Goal: Task Accomplishment & Management: Use online tool/utility

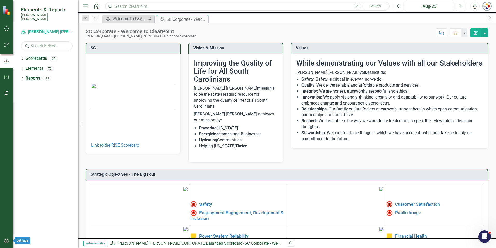
click at [7, 241] on icon "button" at bounding box center [6, 241] width 5 height 4
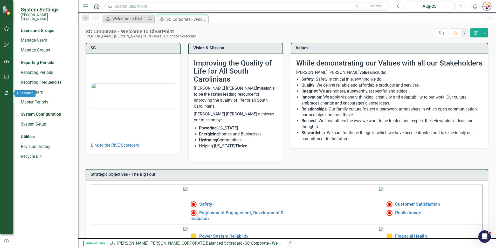
click at [7, 96] on button "button" at bounding box center [7, 93] width 12 height 11
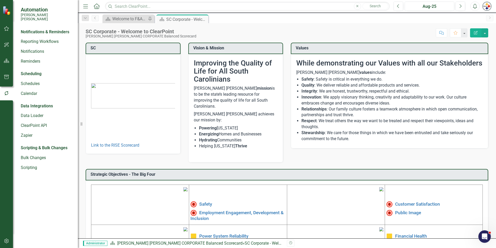
click at [31, 159] on div "Scripting & Bulk Changes Bulk Changes Scripting" at bounding box center [47, 158] width 52 height 28
click at [31, 165] on link "Scripting" at bounding box center [47, 168] width 52 height 6
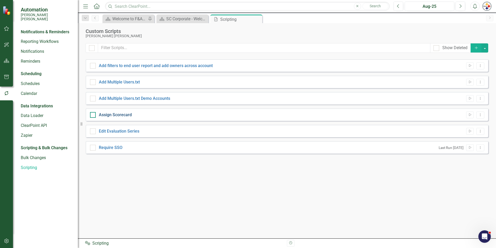
click at [122, 114] on link "Assign Scorecard" at bounding box center [115, 114] width 33 height 5
click at [93, 114] on input "Assign Scorecard" at bounding box center [91, 113] width 3 height 3
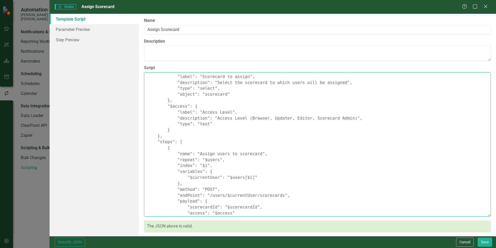
scroll to position [109, 0]
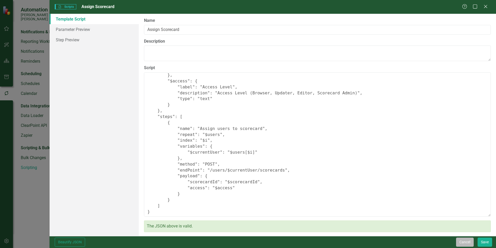
click at [468, 243] on button "Cancel" at bounding box center [465, 241] width 18 height 9
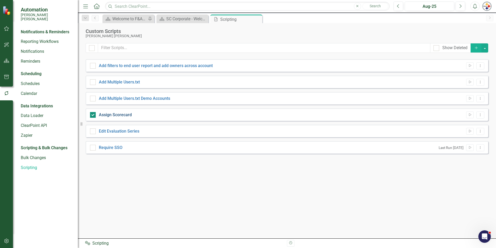
click at [113, 112] on link "Assign Scorecard" at bounding box center [115, 114] width 33 height 5
click at [93, 112] on input "Assign Scorecard" at bounding box center [91, 113] width 3 height 3
checkbox input "false"
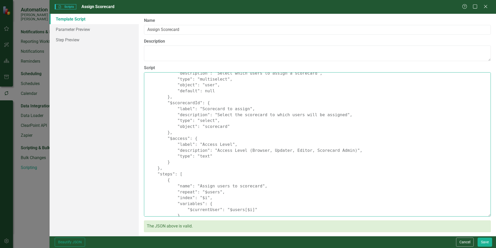
scroll to position [0, 0]
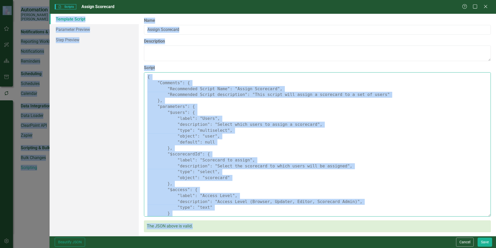
click at [237, 80] on textarea "{ "Comments": { "Recommended Script Name": "Assign Scorecard", "Recommended Scr…" at bounding box center [317, 144] width 347 height 144
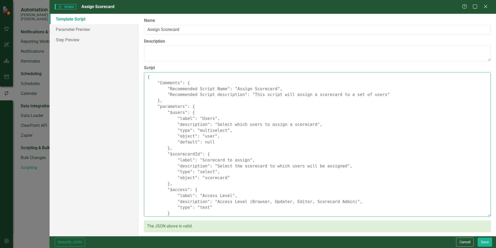
drag, startPoint x: 162, startPoint y: 213, endPoint x: 121, endPoint y: 75, distance: 144.3
click at [121, 75] on div "Template Script Parameter Preview Step Preview Please enter the script name, de…" at bounding box center [273, 125] width 447 height 222
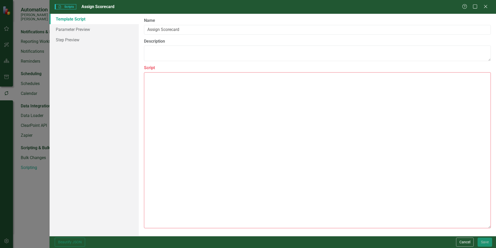
paste textarea "{ "Comments": { "Recommended Script Name": "Assign Scorecard", "Recommended Scr…"
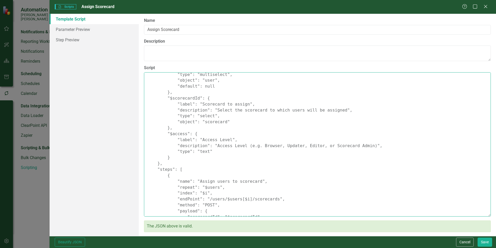
scroll to position [91, 0]
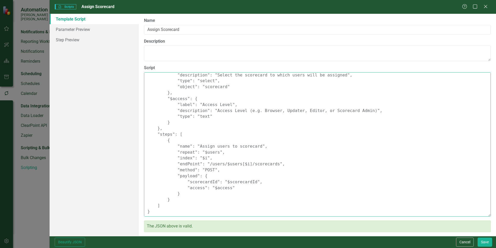
type textarea "{ "Comments": { "Recommended Script Name": "Assign Scorecard", "Recommended Scr…"
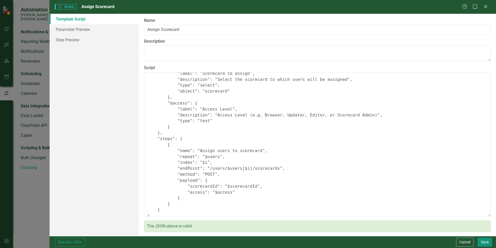
click at [489, 240] on button "Save" at bounding box center [485, 241] width 15 height 9
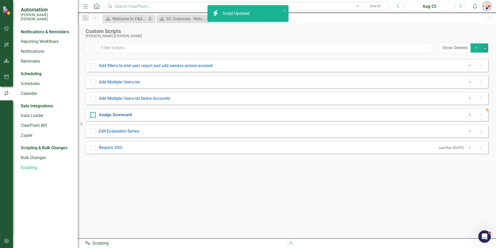
click at [114, 115] on link "Assign Scorecard" at bounding box center [115, 114] width 33 height 5
click at [93, 115] on input "Assign Scorecard" at bounding box center [91, 113] width 3 height 3
checkbox input "true"
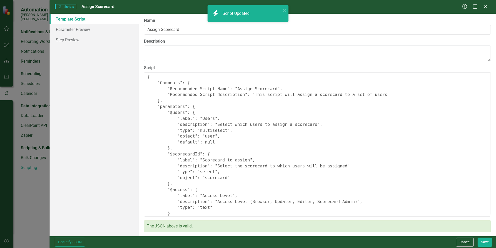
type textarea "{ "Comments": { "Recommended Script Name": "Assign Scorecard", "Recommended Scr…"
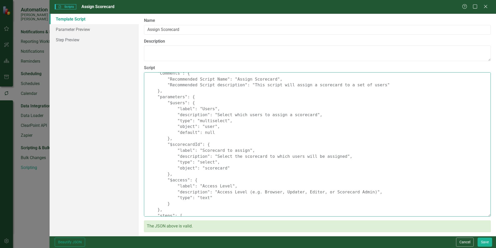
scroll to position [26, 0]
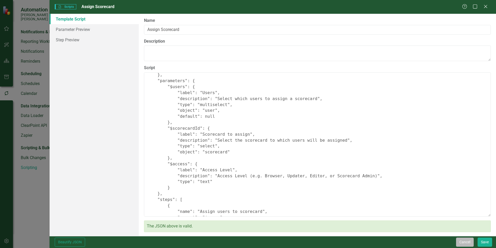
click at [463, 242] on button "Cancel" at bounding box center [465, 241] width 18 height 9
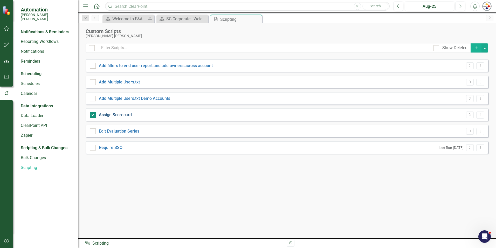
click at [122, 113] on link "Assign Scorecard" at bounding box center [115, 114] width 33 height 5
click at [93, 113] on input "Assign Scorecard" at bounding box center [91, 113] width 3 height 3
checkbox input "false"
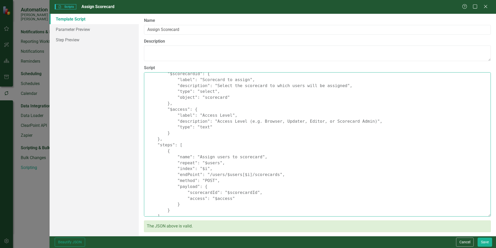
scroll to position [91, 0]
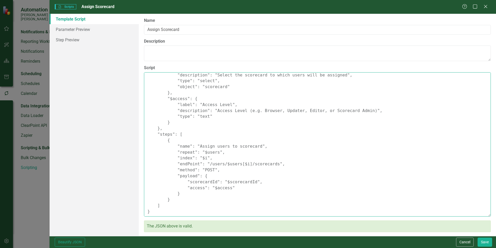
drag, startPoint x: 228, startPoint y: 188, endPoint x: 174, endPoint y: 146, distance: 68.0
click at [174, 146] on textarea "{ "Comments": { "Recommended Script Name": "Assign Scorecard", "Recommended Scr…" at bounding box center [317, 144] width 347 height 144
paste textarea ""repeat": "$users", "endPoint": "/users/$current/scorecards", "method": "POST",…"
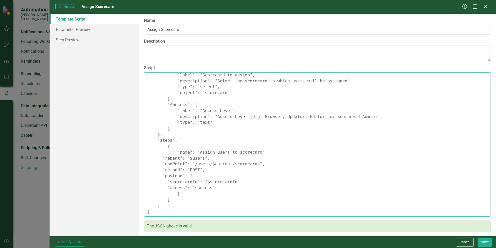
scroll to position [85, 0]
type textarea "{ "Comments": { "Recommended Script Name": "Assign Scorecard", "Recommended Scr…"
click at [488, 241] on button "Save" at bounding box center [485, 241] width 15 height 9
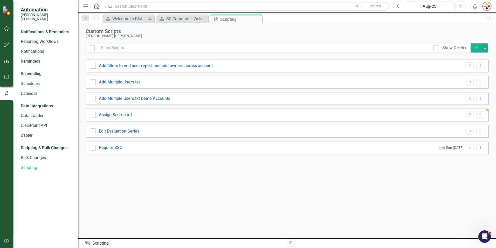
click at [471, 114] on icon "Run Script" at bounding box center [470, 114] width 4 height 3
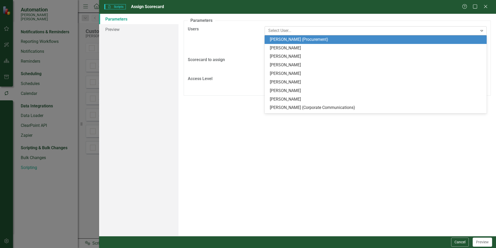
click at [301, 34] on div at bounding box center [372, 30] width 212 height 7
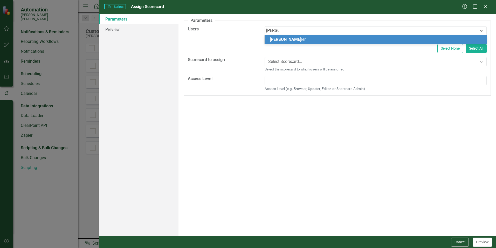
type input "ann all"
click at [281, 40] on span "Ann All" at bounding box center [288, 39] width 37 height 5
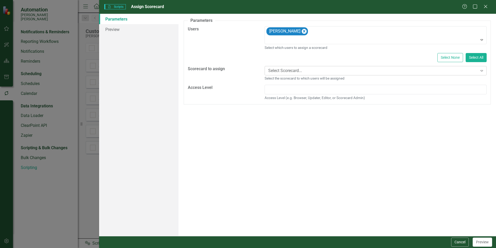
click at [281, 71] on div "Select Scorecard..." at bounding box center [373, 71] width 210 height 6
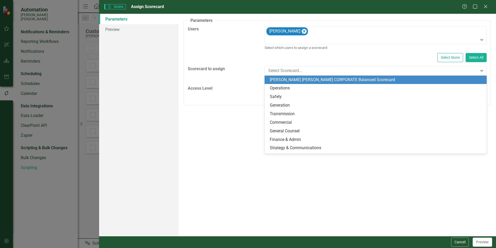
click at [280, 79] on div "[PERSON_NAME] [PERSON_NAME] CORPORATE Balanced Scorecard" at bounding box center [377, 80] width 214 height 6
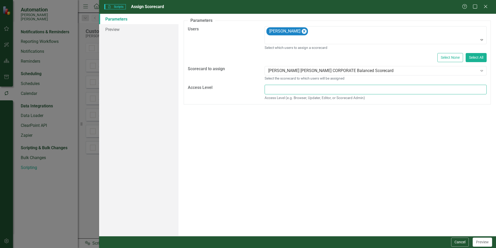
click at [281, 89] on input "text" at bounding box center [376, 90] width 222 height 10
type input "Browser"
click at [487, 244] on button "Preview" at bounding box center [482, 241] width 19 height 9
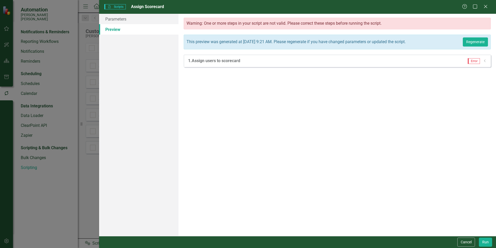
click at [475, 62] on span "Error" at bounding box center [474, 61] width 12 height 6
click at [484, 61] on icon "Dropdown" at bounding box center [485, 60] width 4 height 3
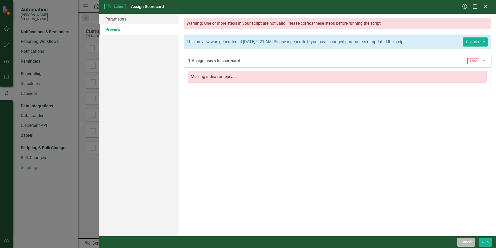
click at [473, 245] on button "Cancel" at bounding box center [467, 241] width 18 height 9
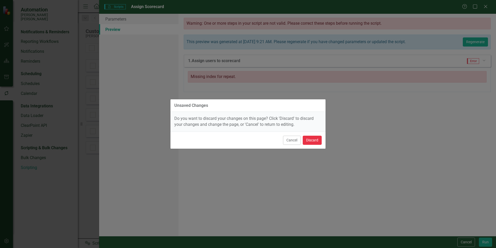
click at [315, 142] on button "Discard" at bounding box center [312, 140] width 19 height 9
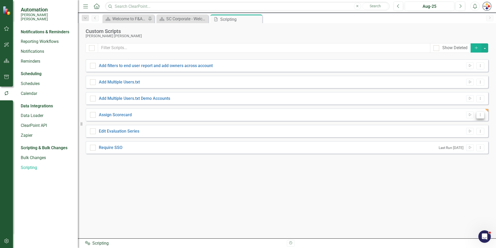
click at [479, 114] on icon "Dropdown Menu" at bounding box center [481, 114] width 4 height 3
click at [459, 134] on link "Edit Edit Script" at bounding box center [464, 133] width 42 height 10
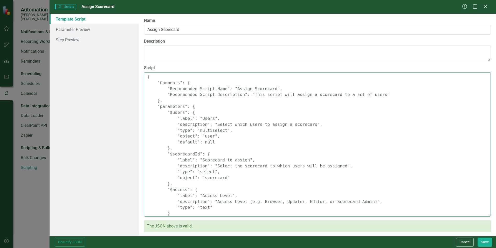
click at [176, 76] on textarea "{ "Comments": { "Recommended Script Name": "Assign Scorecard", "Recommended Scr…" at bounding box center [317, 144] width 347 height 144
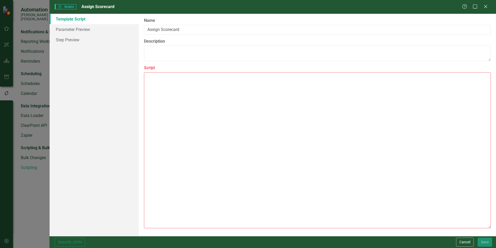
paste textarea "{ "comments": { "recommendedScriptName": "Assign Scorecard", "recommendedScript…"
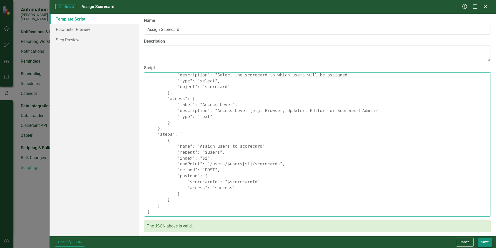
type textarea "{ "comments": { "recommendedScriptName": "Assign Scorecard", "recommendedScript…"
click at [488, 241] on button "Save" at bounding box center [485, 241] width 15 height 9
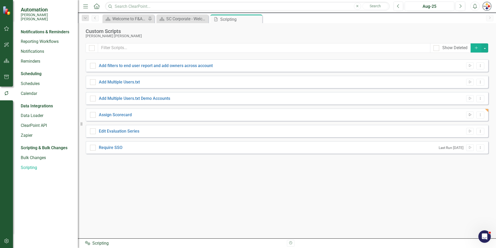
click at [473, 116] on button "Run Script" at bounding box center [471, 114] width 8 height 7
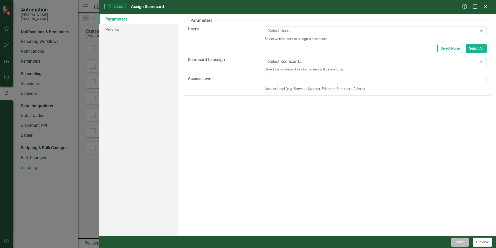
click at [464, 241] on button "Cancel" at bounding box center [461, 241] width 18 height 9
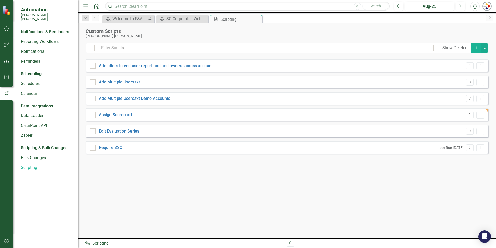
click at [473, 115] on button "Run Script" at bounding box center [471, 114] width 8 height 7
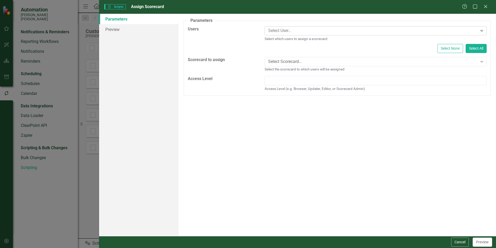
click at [304, 33] on div at bounding box center [372, 30] width 212 height 7
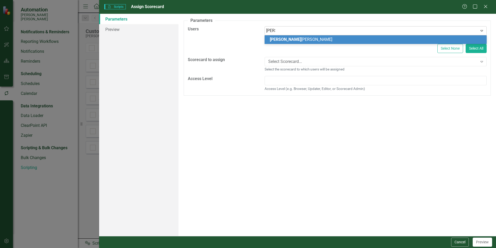
type input "[PERSON_NAME]"
click at [286, 40] on span "Ann A llen" at bounding box center [289, 39] width 38 height 5
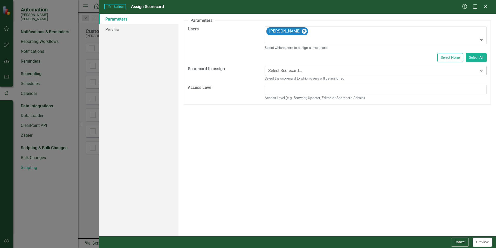
click at [292, 70] on div "Select Scorecard..." at bounding box center [373, 71] width 210 height 6
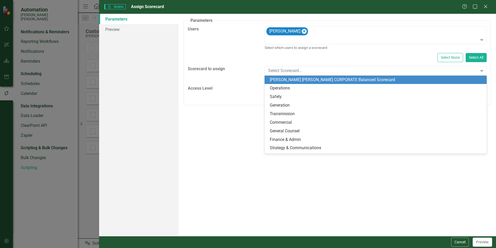
click at [289, 82] on div "[PERSON_NAME] [PERSON_NAME] CORPORATE Balanced Scorecard" at bounding box center [377, 80] width 214 height 6
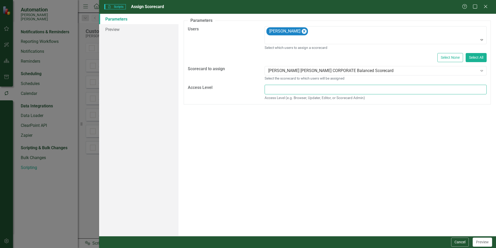
click at [290, 89] on input "text" at bounding box center [376, 90] width 222 height 10
type input "Browser"
click at [482, 241] on button "Preview" at bounding box center [482, 241] width 19 height 9
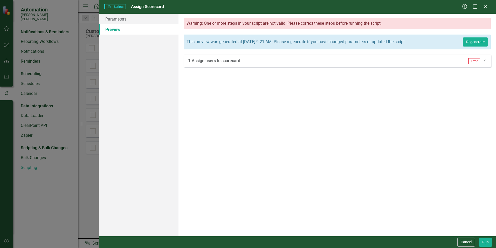
click at [485, 60] on icon at bounding box center [484, 60] width 1 height 3
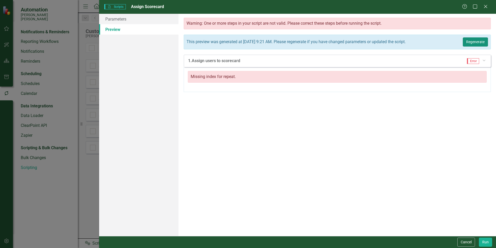
click at [485, 39] on button "Regenerate" at bounding box center [475, 41] width 25 height 9
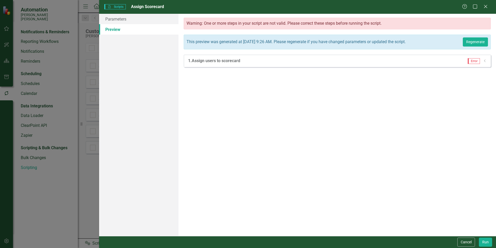
click at [478, 60] on span "Error" at bounding box center [474, 61] width 12 height 6
click at [487, 61] on icon "Dropdown" at bounding box center [485, 60] width 4 height 3
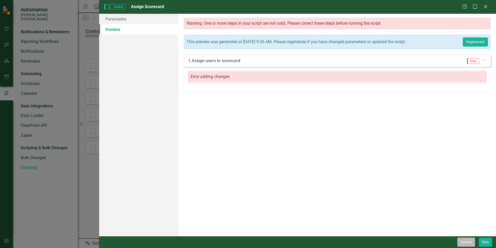
click at [467, 241] on button "Cancel" at bounding box center [467, 241] width 18 height 9
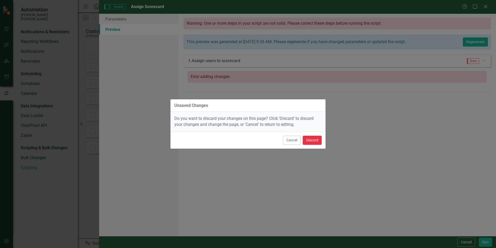
click at [315, 142] on button "Discard" at bounding box center [312, 140] width 19 height 9
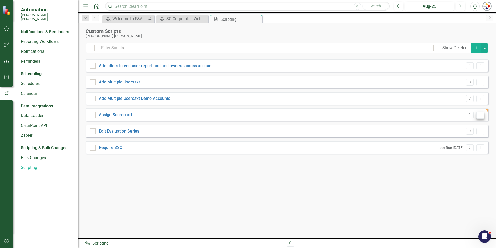
click at [479, 114] on icon "Dropdown Menu" at bounding box center [481, 114] width 4 height 3
click at [461, 133] on link "Edit Edit Script" at bounding box center [464, 133] width 42 height 10
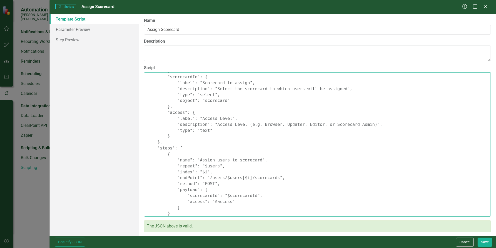
scroll to position [85, 0]
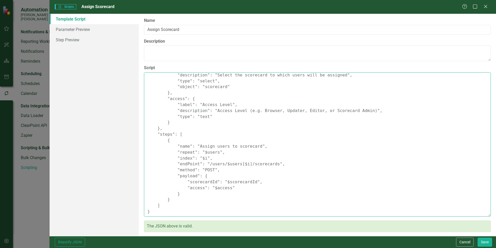
drag, startPoint x: 230, startPoint y: 188, endPoint x: 173, endPoint y: 147, distance: 69.8
click at [173, 147] on textarea "{ "comments": { "recommendedScriptName": "Assign Scorecard", "recommendedScript…" at bounding box center [317, 144] width 347 height 144
paste textarea ""repeat": "$users", "index": "$i", "endPoint": "/scorecards/$scorecardId/users"…"
click at [309, 175] on textarea "{ "comments": { "recommendedScriptName": "Assign Scorecard", "recommendedScript…" at bounding box center [317, 144] width 347 height 144
click at [307, 118] on textarea "{ "comments": { "recommendedScriptName": "Assign Scorecard", "recommendedScript…" at bounding box center [317, 144] width 347 height 144
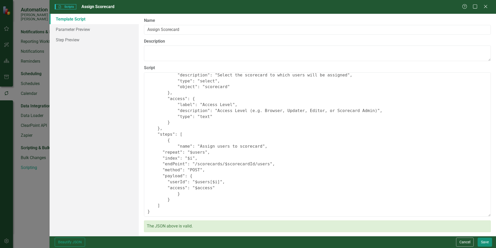
type textarea "{ "comments": { "recommendedScriptName": "Assign Scorecard", "recommendedScript…"
click at [483, 242] on button "Save" at bounding box center [485, 241] width 15 height 9
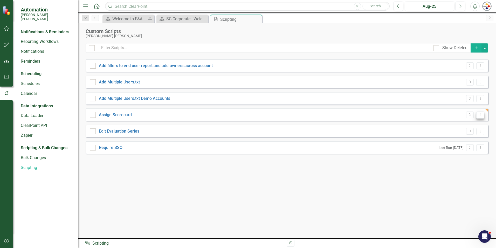
click at [482, 114] on icon "Dropdown Menu" at bounding box center [481, 114] width 4 height 3
click at [460, 124] on link "Run Script Run Script" at bounding box center [464, 124] width 42 height 10
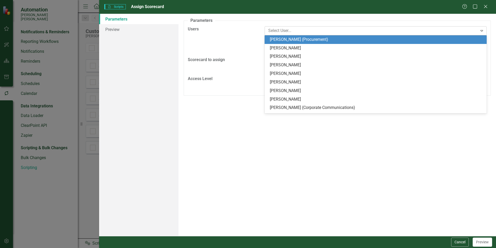
click at [295, 32] on div at bounding box center [372, 30] width 212 height 7
type input "[PERSON_NAME]"
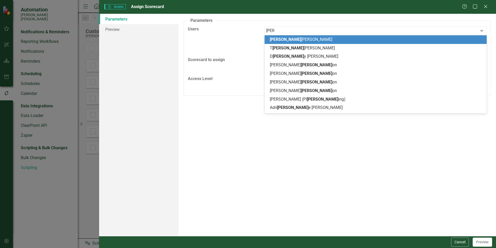
click at [288, 38] on div "[PERSON_NAME]" at bounding box center [377, 40] width 214 height 6
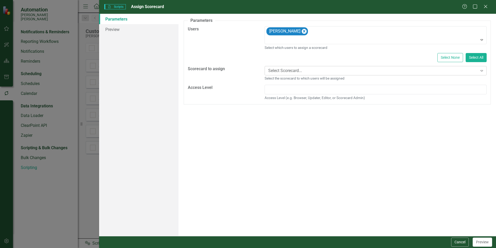
click at [287, 71] on div "Select Scorecard..." at bounding box center [373, 71] width 210 height 6
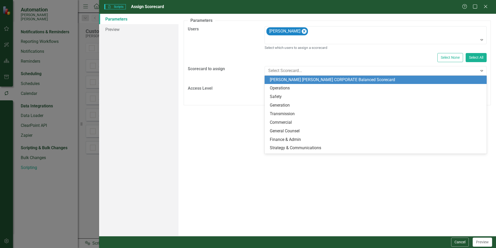
click at [296, 81] on div "[PERSON_NAME] [PERSON_NAME] CORPORATE Balanced Scorecard" at bounding box center [377, 80] width 214 height 6
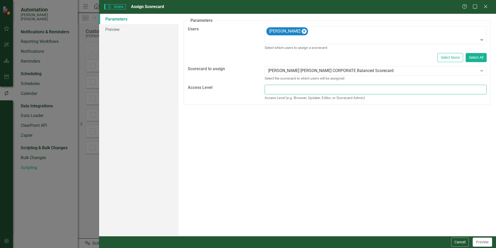
click at [292, 89] on input "text" at bounding box center [376, 90] width 222 height 10
type input "Browser"
click at [389, 177] on div "A preview of the parameters (i.e., the changes you can make at runtime) for thi…" at bounding box center [338, 125] width 318 height 222
click at [480, 244] on button "Preview" at bounding box center [482, 241] width 19 height 9
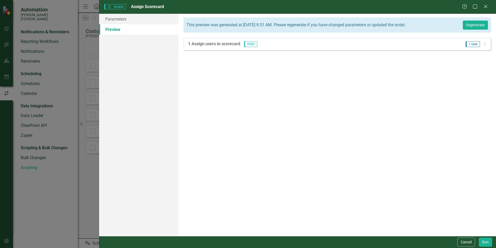
click at [487, 43] on icon "Dropdown" at bounding box center [485, 43] width 4 height 3
click at [484, 43] on icon "Dropdown" at bounding box center [484, 43] width 3 height 4
click at [484, 244] on button "Run" at bounding box center [485, 241] width 13 height 9
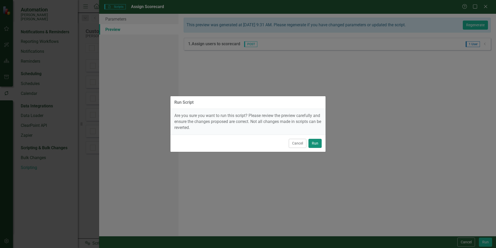
click at [315, 140] on button "Run" at bounding box center [315, 143] width 13 height 9
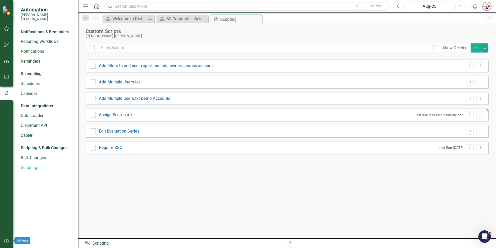
click at [3, 245] on button "button" at bounding box center [7, 240] width 12 height 11
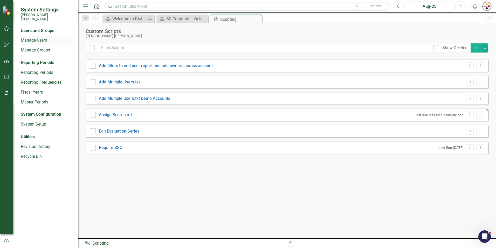
click at [39, 37] on link "Manage Users" at bounding box center [47, 40] width 52 height 6
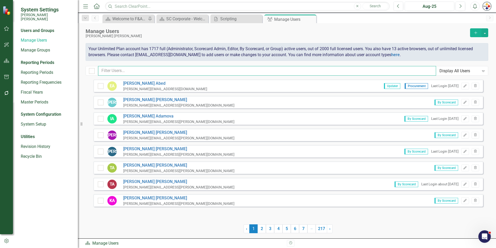
click at [140, 72] on input "text" at bounding box center [267, 71] width 338 height 10
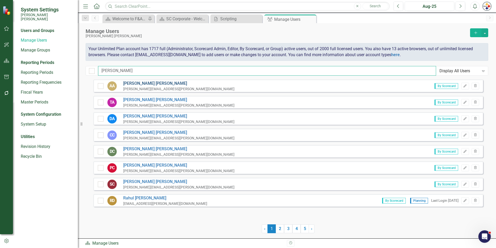
type input "[PERSON_NAME]"
click at [131, 83] on link "Ann Allen" at bounding box center [178, 83] width 111 height 6
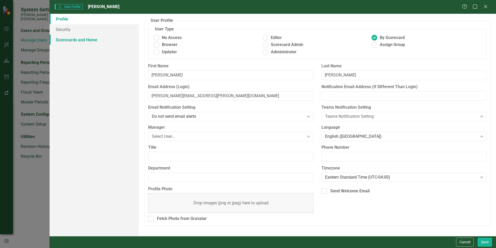
click at [68, 41] on link "Scorecards and Home" at bounding box center [94, 40] width 89 height 10
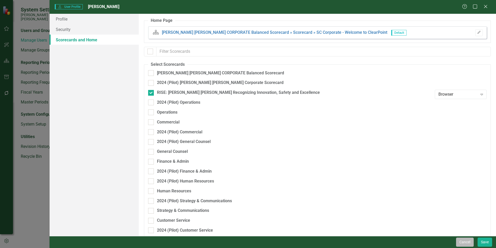
click at [470, 240] on button "Cancel" at bounding box center [465, 241] width 18 height 9
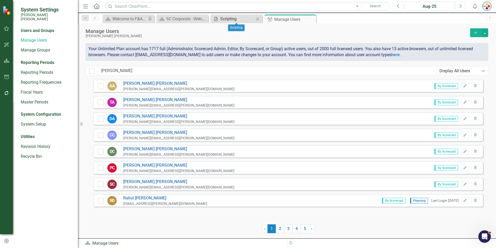
click at [222, 18] on div "Scripting" at bounding box center [237, 19] width 34 height 6
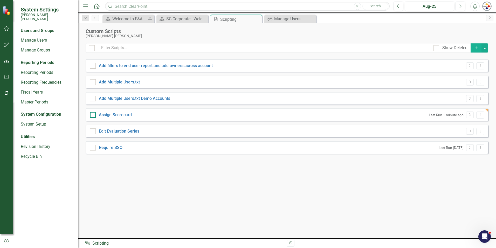
click at [119, 117] on div "Assign Scorecard" at bounding box center [115, 115] width 33 height 6
click at [93, 115] on input "Assign Scorecard" at bounding box center [91, 113] width 3 height 3
checkbox input "true"
click at [480, 114] on icon "Dropdown Menu" at bounding box center [481, 114] width 4 height 3
click at [464, 126] on link "Run Script Run Script" at bounding box center [464, 124] width 42 height 10
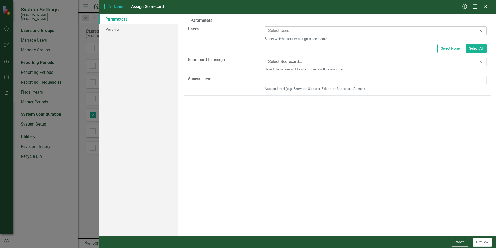
click at [310, 27] on div "Select User..." at bounding box center [372, 31] width 212 height 8
click at [232, 157] on div "A preview of the parameters (i.e., the changes you can make at runtime) for thi…" at bounding box center [338, 125] width 318 height 222
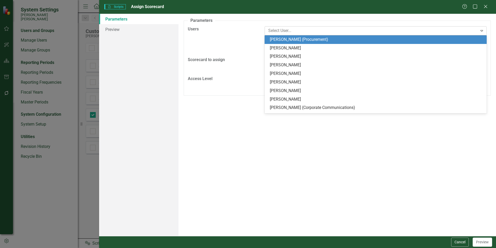
click at [282, 33] on div at bounding box center [372, 30] width 212 height 7
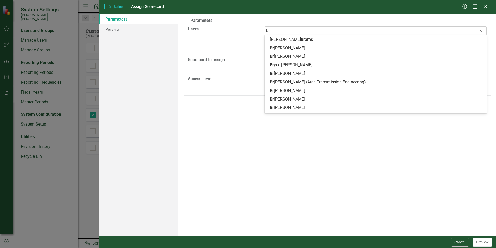
type input "b"
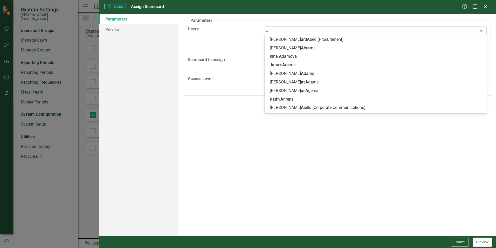
type input "[PERSON_NAME]"
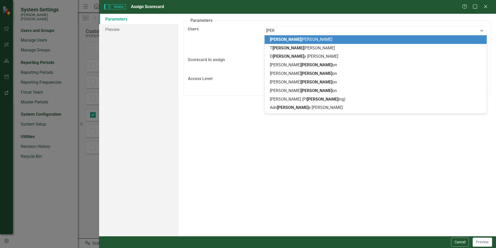
click at [281, 41] on span "Ann Allen" at bounding box center [301, 39] width 63 height 5
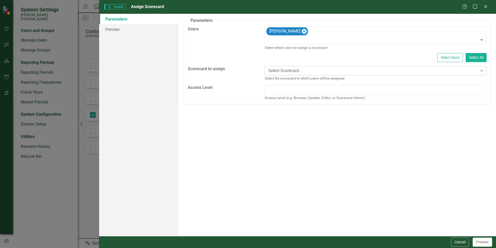
click at [284, 69] on div "Select Scorecard..." at bounding box center [373, 71] width 210 height 6
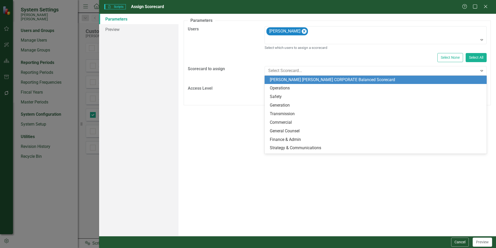
click at [282, 80] on div "[PERSON_NAME] [PERSON_NAME] CORPORATE Balanced Scorecard" at bounding box center [377, 80] width 214 height 6
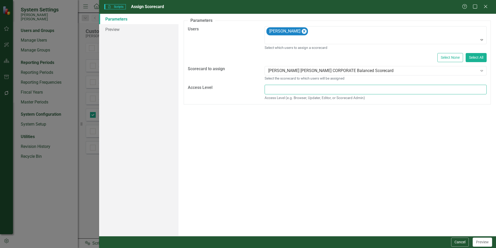
click at [284, 88] on input "text" at bounding box center [376, 90] width 222 height 10
type input "Browser"
click at [484, 241] on button "Preview" at bounding box center [482, 241] width 19 height 9
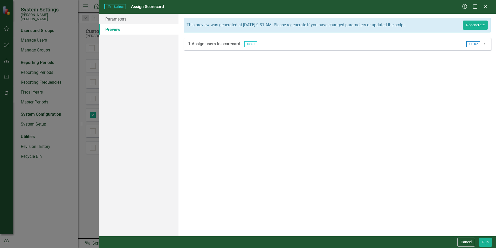
click at [483, 44] on icon "Dropdown" at bounding box center [485, 43] width 4 height 3
click at [484, 44] on icon "Dropdown" at bounding box center [484, 43] width 3 height 4
click at [471, 242] on button "Cancel" at bounding box center [467, 241] width 18 height 9
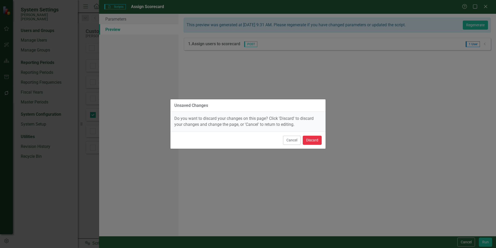
click at [308, 139] on button "Discard" at bounding box center [312, 140] width 19 height 9
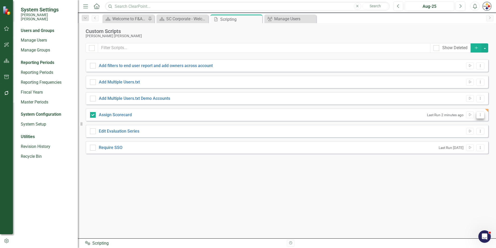
click at [480, 115] on icon "Dropdown Menu" at bounding box center [481, 114] width 4 height 3
click at [461, 134] on link "Edit Edit Script" at bounding box center [464, 133] width 42 height 10
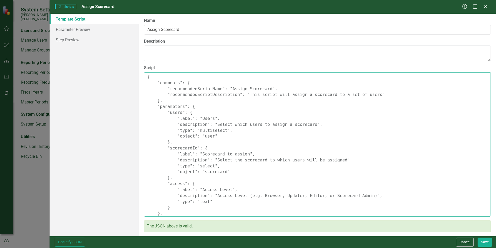
click at [169, 148] on textarea "{ "comments": { "recommendedScriptName": "Assign Scorecard", "recommendedScript…" at bounding box center [317, 144] width 347 height 144
click at [168, 185] on textarea "{ "comments": { "recommendedScriptName": "Assign Scorecard", "recommendedScript…" at bounding box center [317, 144] width 347 height 144
click at [168, 112] on textarea "{ "comments": { "recommendedScriptName": "Assign Scorecard", "recommendedScript…" at bounding box center [317, 144] width 347 height 144
click at [169, 185] on textarea "{ "comments": { "recommendedScriptName": "Assign Scorecard", "recommendedScript…" at bounding box center [317, 144] width 347 height 144
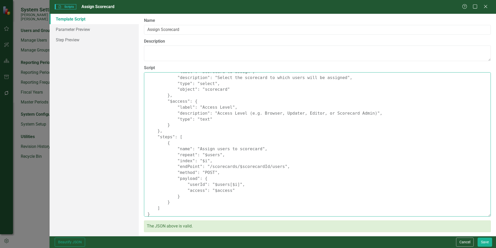
scroll to position [85, 0]
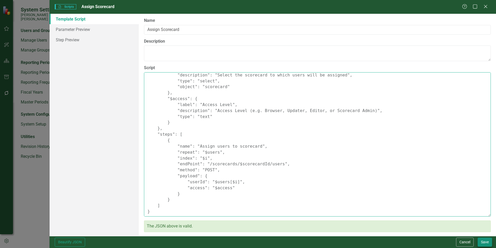
type textarea "{ "comments": { "recommendedScriptName": "Assign Scorecard", "recommendedScript…"
click at [486, 238] on button "Save" at bounding box center [485, 241] width 15 height 9
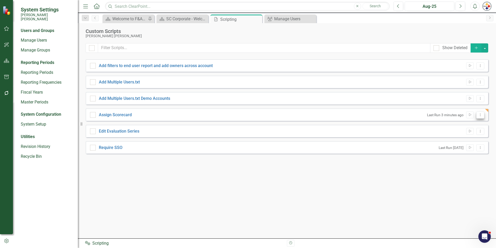
click at [478, 115] on button "Dropdown Menu" at bounding box center [481, 114] width 8 height 7
click at [464, 125] on link "Run Script Run Script" at bounding box center [464, 124] width 42 height 10
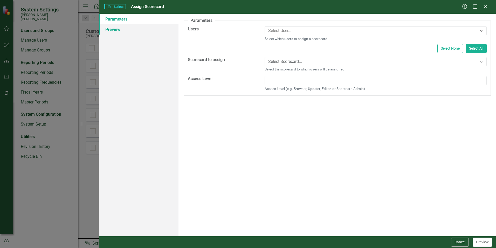
click at [113, 30] on link "Preview" at bounding box center [138, 29] width 79 height 10
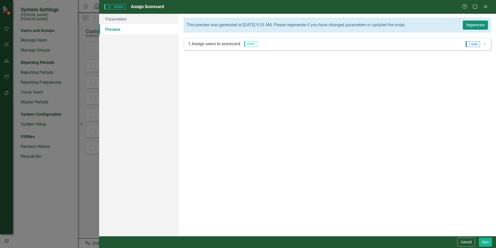
click at [486, 27] on button "Regenerate" at bounding box center [475, 25] width 25 height 9
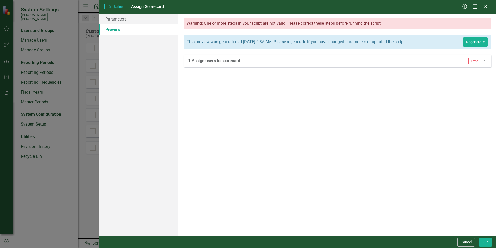
click at [485, 61] on icon "Dropdown" at bounding box center [485, 60] width 4 height 3
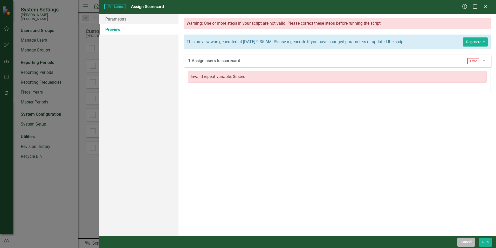
click at [464, 238] on button "Cancel" at bounding box center [467, 241] width 18 height 9
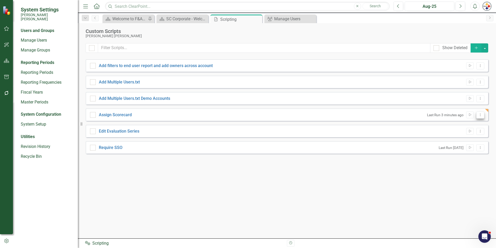
click at [481, 116] on icon "Dropdown Menu" at bounding box center [481, 114] width 4 height 3
click at [461, 135] on link "Edit Edit Script" at bounding box center [464, 133] width 42 height 10
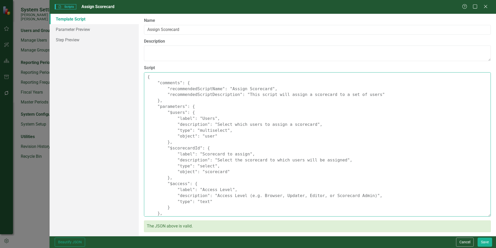
click at [170, 113] on textarea "{ "comments": { "recommendedScriptName": "Assign Scorecard", "recommendedScript…" at bounding box center [317, 144] width 347 height 144
click at [170, 151] on textarea "{ "comments": { "recommendedScriptName": "Assign Scorecard", "recommendedScript…" at bounding box center [317, 144] width 347 height 144
click at [170, 185] on textarea "{ "comments": { "recommendedScriptName": "Assign Scorecard", "recommendedScript…" at bounding box center [317, 144] width 347 height 144
type textarea "{ "comments": { "recommendedScriptName": "Assign Scorecard", "recommendedScript…"
click at [468, 241] on button "Cancel" at bounding box center [465, 241] width 18 height 9
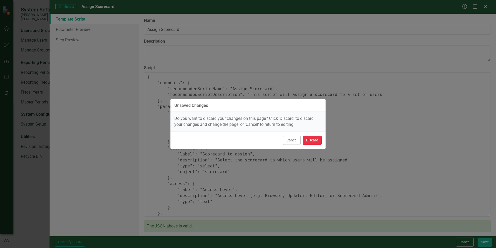
click at [309, 141] on button "Discard" at bounding box center [312, 140] width 19 height 9
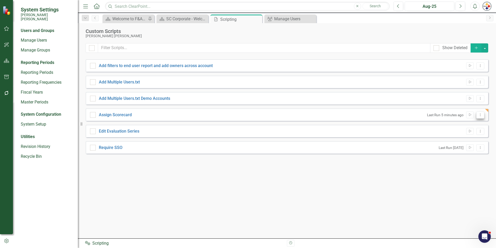
click at [479, 113] on icon "Dropdown Menu" at bounding box center [481, 114] width 4 height 3
click at [461, 133] on link "Edit Edit Script" at bounding box center [464, 133] width 42 height 10
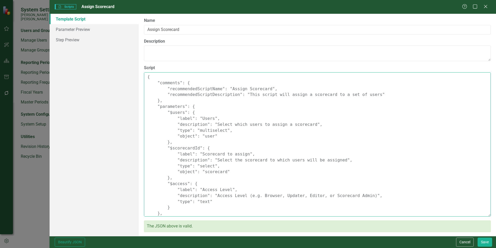
click at [170, 112] on textarea "{ "comments": { "recommendedScriptName": "Assign Scorecard", "recommendedScript…" at bounding box center [317, 144] width 347 height 144
click at [170, 147] on textarea "{ "comments": { "recommendedScriptName": "Assign Scorecard", "recommendedScript…" at bounding box center [317, 144] width 347 height 144
click at [171, 186] on textarea "{ "comments": { "recommendedScriptName": "Assign Scorecard", "recommendedScript…" at bounding box center [317, 144] width 347 height 144
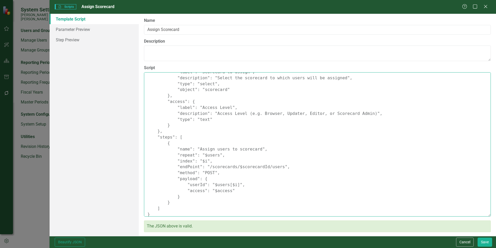
scroll to position [82, 0]
click at [239, 187] on textarea "{ "comments": { "recommendedScriptName": "Assign Scorecard", "recommendedScript…" at bounding box center [317, 144] width 347 height 144
paste textarea ""scorecardId": "$scorecardId","
click at [241, 198] on textarea "{ "comments": { "recommendedScriptName": "Assign Scorecard", "recommendedScript…" at bounding box center [317, 144] width 347 height 144
click at [146, 190] on textarea "{ "comments": { "recommendedScriptName": "Assign Scorecard", "recommendedScript…" at bounding box center [317, 144] width 347 height 144
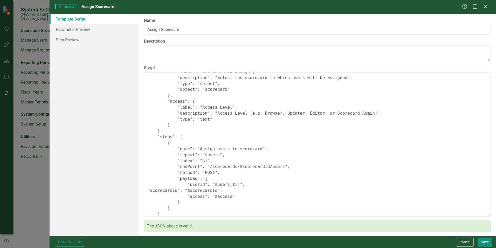
type textarea "{ "comments": { "recommendedScriptName": "Assign Scorecard", "recommendedScript…"
click at [485, 243] on button "Save" at bounding box center [485, 241] width 15 height 9
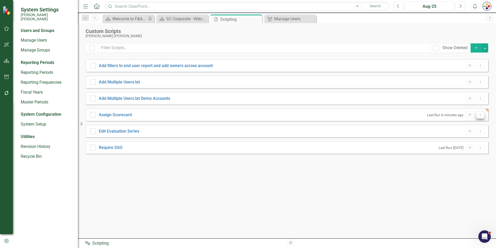
click at [483, 115] on icon "Dropdown Menu" at bounding box center [481, 114] width 4 height 3
click at [460, 122] on link "Run Script Run Script" at bounding box center [464, 124] width 42 height 10
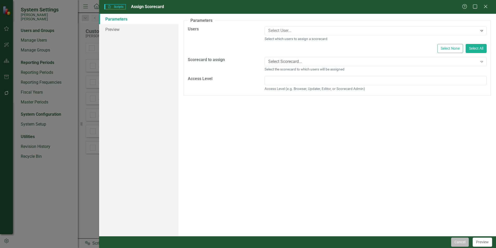
click at [455, 242] on button "Cancel" at bounding box center [461, 241] width 18 height 9
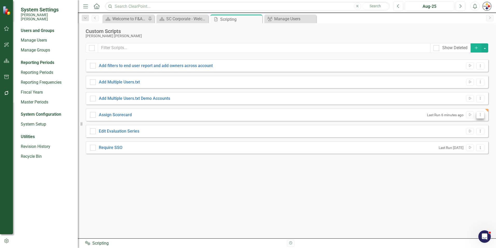
click at [481, 115] on icon "Dropdown Menu" at bounding box center [481, 114] width 4 height 3
click at [458, 131] on link "Edit Edit Script" at bounding box center [464, 133] width 42 height 10
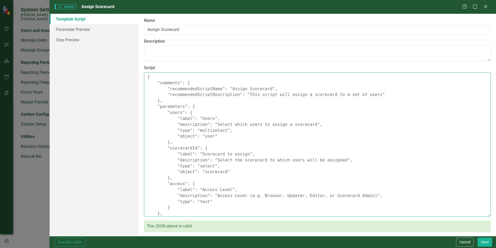
scroll to position [91, 0]
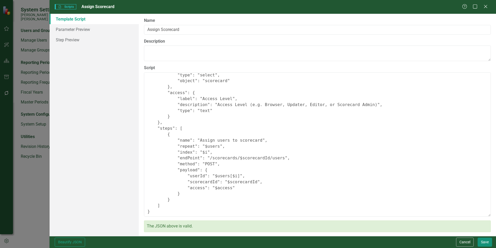
click at [482, 243] on button "Save" at bounding box center [485, 241] width 15 height 9
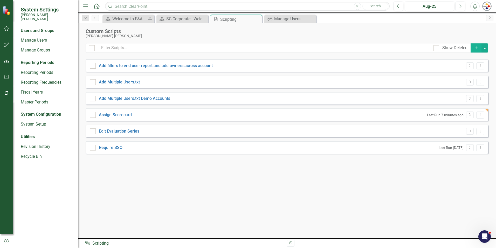
click at [470, 116] on icon "Run Script" at bounding box center [470, 114] width 4 height 3
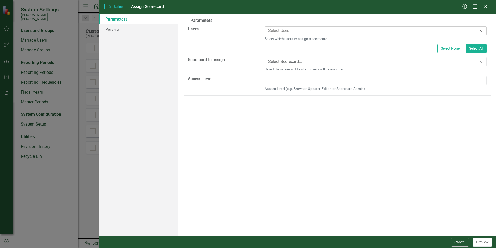
drag, startPoint x: 461, startPoint y: 25, endPoint x: 458, endPoint y: 30, distance: 5.1
click at [458, 30] on fieldset "Parameters Users Select User... Expand Select which users to assign a scorecard…" at bounding box center [337, 57] width 307 height 78
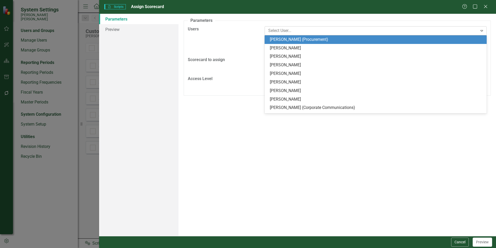
click at [458, 30] on div at bounding box center [372, 30] width 212 height 7
type input "[PERSON_NAME]"
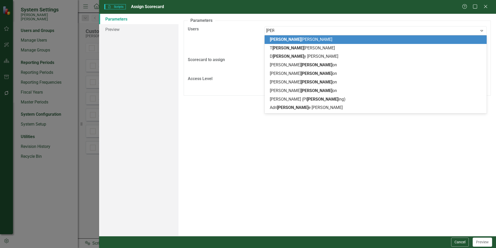
click at [285, 40] on span "[PERSON_NAME]" at bounding box center [301, 39] width 63 height 5
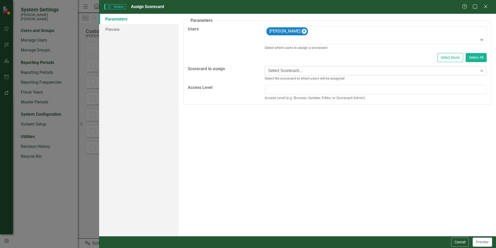
click at [295, 71] on div "Select Scorecard..." at bounding box center [373, 71] width 210 height 6
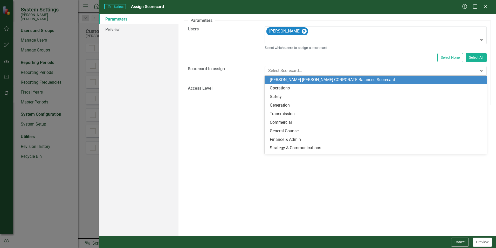
click at [290, 80] on div "[PERSON_NAME] [PERSON_NAME] CORPORATE Balanced Scorecard" at bounding box center [377, 80] width 214 height 6
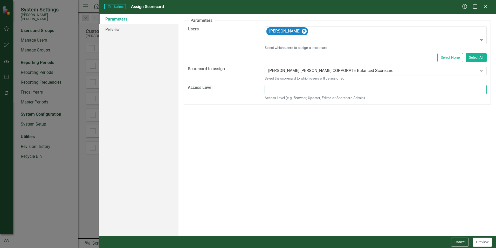
click at [287, 91] on input "text" at bounding box center [376, 90] width 222 height 10
type input "Browser"
click at [486, 242] on button "Preview" at bounding box center [482, 241] width 19 height 9
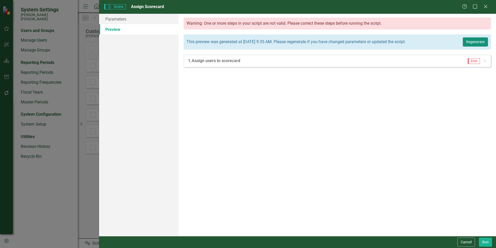
click at [477, 43] on button "Regenerate" at bounding box center [475, 41] width 25 height 9
click at [486, 61] on icon "Dropdown" at bounding box center [485, 60] width 4 height 3
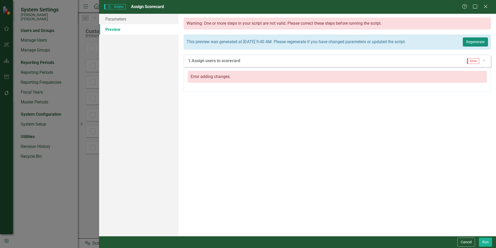
click at [481, 45] on button "Regenerate" at bounding box center [475, 41] width 25 height 9
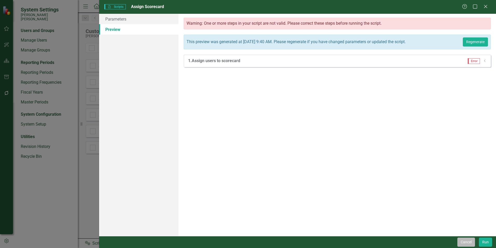
click at [466, 242] on button "Cancel" at bounding box center [467, 241] width 18 height 9
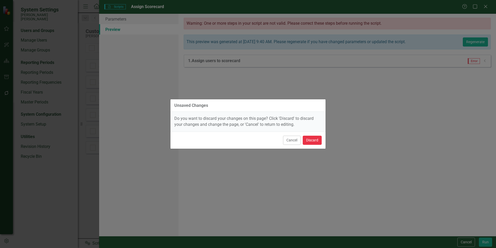
click at [316, 142] on button "Discard" at bounding box center [312, 140] width 19 height 9
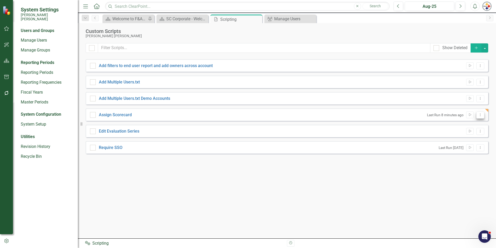
click at [483, 114] on button "Dropdown Menu" at bounding box center [481, 114] width 8 height 7
click at [464, 133] on link "Edit Edit Script" at bounding box center [464, 133] width 42 height 10
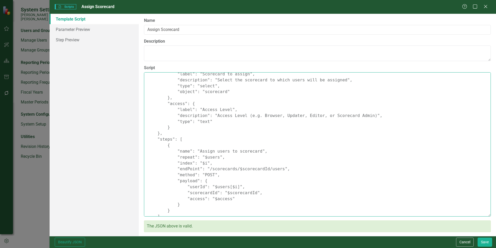
scroll to position [82, 0]
drag, startPoint x: 254, startPoint y: 192, endPoint x: 184, endPoint y: 192, distance: 69.8
click at [184, 192] on textarea "{ "comments": { "recommendedScriptName": "Assign Scorecard", "recommendedScript…" at bounding box center [317, 144] width 347 height 144
type textarea "{ "comments": { "recommendedScriptName": "Assign Scorecard", "recommendedScript…"
click at [488, 241] on button "Save" at bounding box center [485, 241] width 15 height 9
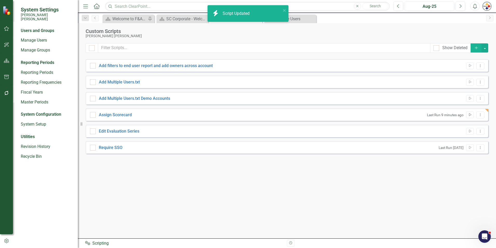
click at [470, 114] on icon "Run Script" at bounding box center [470, 114] width 4 height 3
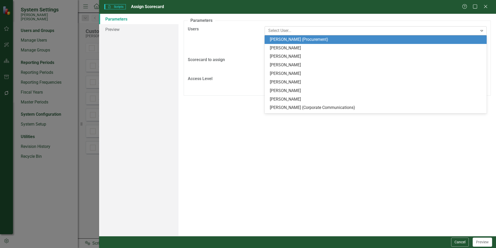
click at [325, 33] on div at bounding box center [372, 30] width 212 height 7
type input "[PERSON_NAME]"
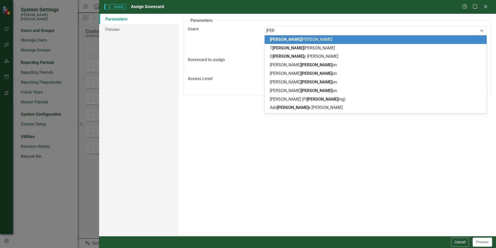
click at [298, 39] on div "Ann Allen" at bounding box center [377, 40] width 214 height 6
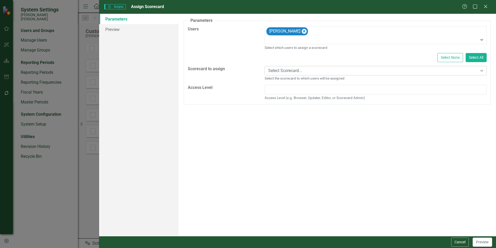
click at [287, 72] on div "Select Scorecard..." at bounding box center [373, 71] width 210 height 6
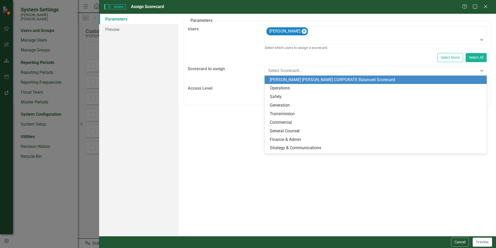
click at [280, 84] on div "[PERSON_NAME] [PERSON_NAME] CORPORATE Balanced Scorecard" at bounding box center [376, 80] width 222 height 9
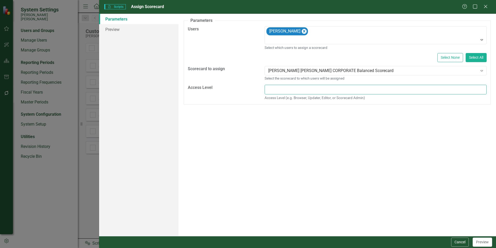
click at [282, 92] on input "text" at bounding box center [376, 90] width 222 height 10
type input "Browser"
click at [486, 243] on button "Preview" at bounding box center [482, 241] width 19 height 9
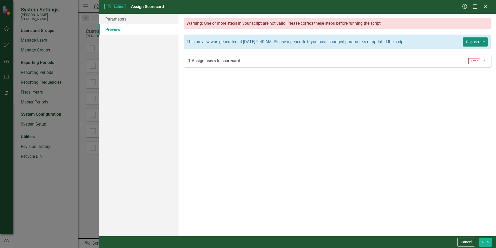
click at [476, 44] on button "Regenerate" at bounding box center [475, 41] width 25 height 9
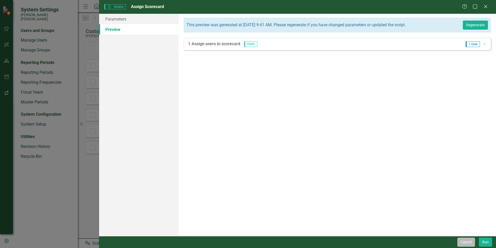
click at [467, 241] on button "Cancel" at bounding box center [467, 241] width 18 height 9
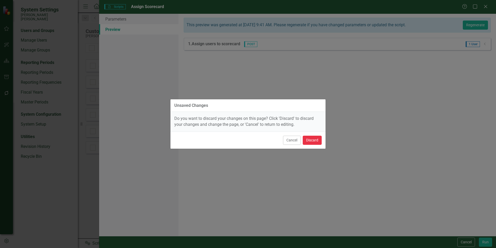
click at [313, 141] on button "Discard" at bounding box center [312, 140] width 19 height 9
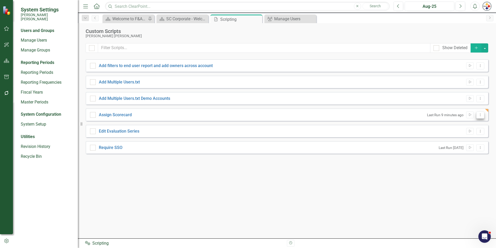
click at [481, 114] on icon "Dropdown Menu" at bounding box center [481, 114] width 4 height 3
click at [462, 135] on link "Edit Edit Script" at bounding box center [464, 133] width 42 height 10
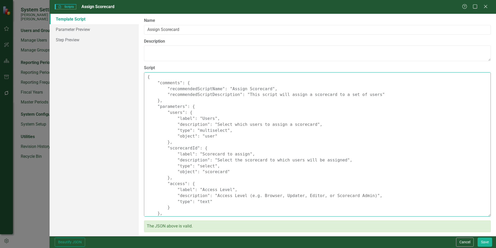
scroll to position [85, 0]
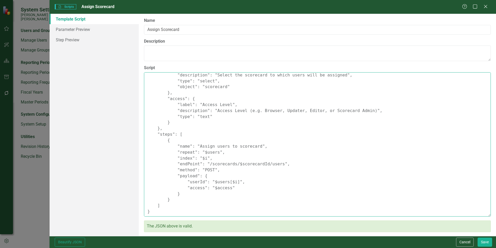
click at [230, 190] on textarea "{ "comments": { "recommendedScriptName": "Assign Scorecard", "recommendedScript…" at bounding box center [317, 144] width 347 height 144
paste textarea ""scorecardId": "$scorecardId","
type textarea "{ "comments": { "recommendedScriptName": "Assign Scorecard", "recommendedScript…"
click at [481, 242] on button "Save" at bounding box center [485, 241] width 15 height 9
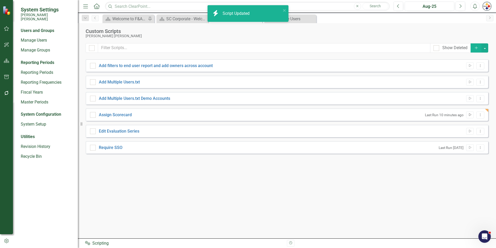
click at [470, 116] on button "Run Script" at bounding box center [471, 114] width 8 height 7
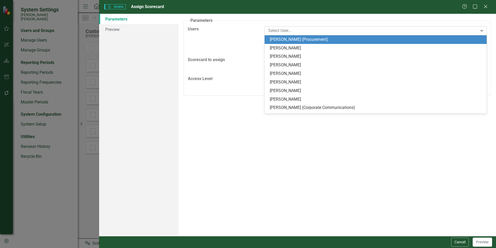
click at [386, 33] on div at bounding box center [372, 30] width 212 height 7
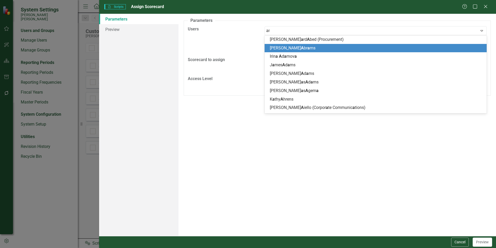
type input "[PERSON_NAME]"
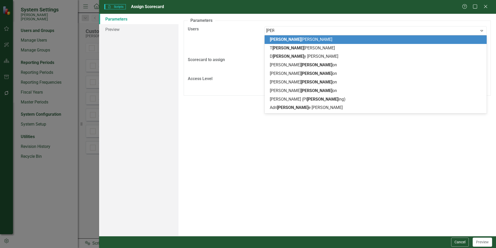
click at [285, 39] on span "[PERSON_NAME]" at bounding box center [301, 39] width 63 height 5
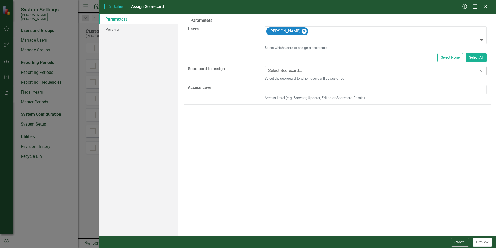
click at [285, 69] on div "Select Scorecard..." at bounding box center [373, 71] width 210 height 6
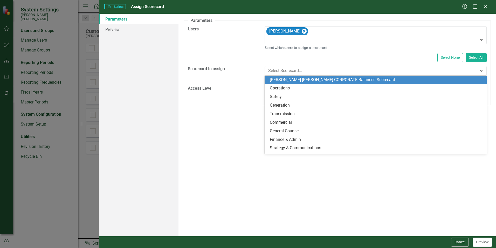
click at [283, 79] on div "[PERSON_NAME] [PERSON_NAME] CORPORATE Balanced Scorecard" at bounding box center [377, 80] width 214 height 6
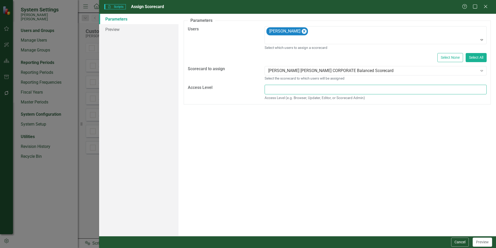
click at [281, 89] on input "text" at bounding box center [376, 90] width 222 height 10
type input "Browser"
click at [482, 246] on button "Preview" at bounding box center [482, 241] width 19 height 9
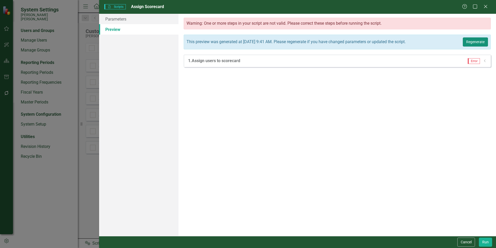
click at [476, 43] on button "Regenerate" at bounding box center [475, 41] width 25 height 9
click at [471, 243] on button "Cancel" at bounding box center [467, 241] width 18 height 9
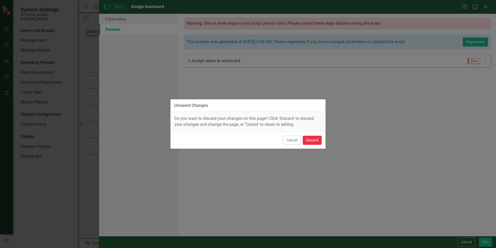
click at [318, 138] on button "Discard" at bounding box center [312, 140] width 19 height 9
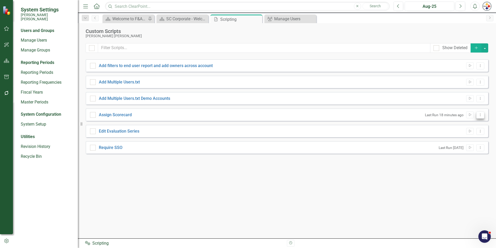
click at [481, 115] on icon "Dropdown Menu" at bounding box center [481, 114] width 4 height 3
click at [466, 131] on link "Edit Edit Script" at bounding box center [464, 133] width 42 height 10
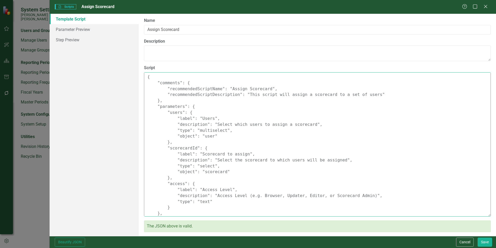
scroll to position [91, 0]
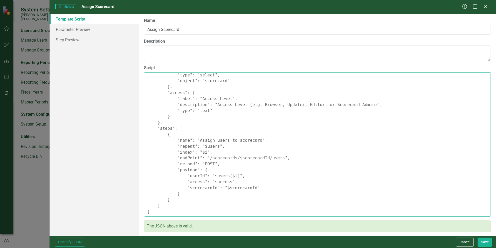
click at [230, 183] on textarea "{ "comments": { "recommendedScriptName": "Assign Scorecard", "recommendedScript…" at bounding box center [317, 144] width 347 height 144
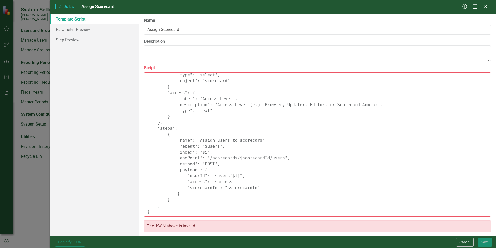
click at [232, 197] on textarea "{ "comments": { "recommendedScriptName": "Assign Scorecard", "recommendedScript…" at bounding box center [317, 144] width 347 height 144
click at [230, 182] on textarea "{ "comments": { "recommendedScriptName": "Assign Scorecard", "recommendedScript…" at bounding box center [317, 144] width 347 height 144
type textarea "{ "comments": { "recommendedScriptName": "Assign Scorecard", "recommendedScript…"
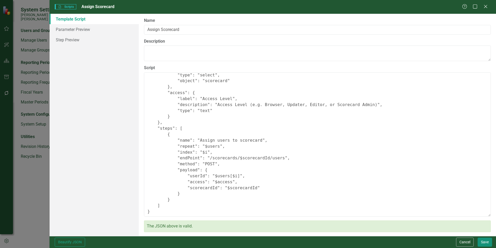
click at [486, 240] on button "Save" at bounding box center [485, 241] width 15 height 9
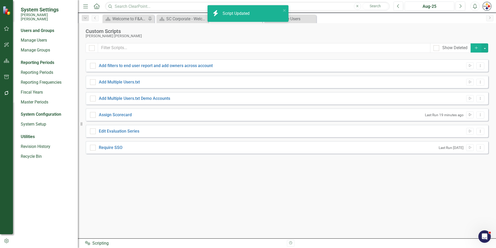
click at [468, 114] on button "Run Script" at bounding box center [471, 114] width 8 height 7
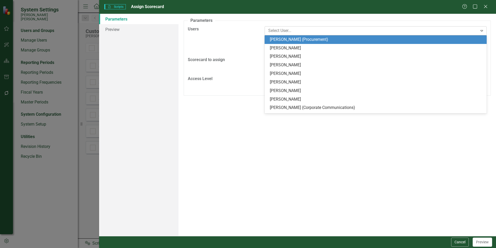
click at [334, 33] on div at bounding box center [372, 30] width 212 height 7
type input "[PERSON_NAME]"
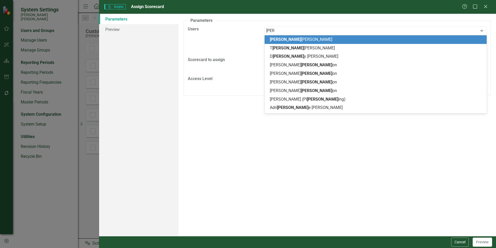
click at [277, 39] on span "[PERSON_NAME]" at bounding box center [301, 39] width 63 height 5
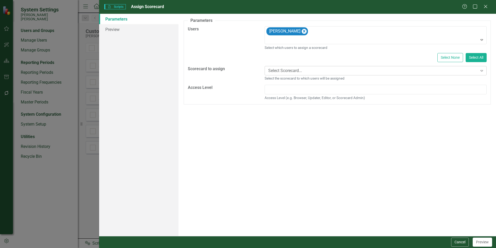
click at [293, 69] on div "Select Scorecard..." at bounding box center [373, 71] width 210 height 6
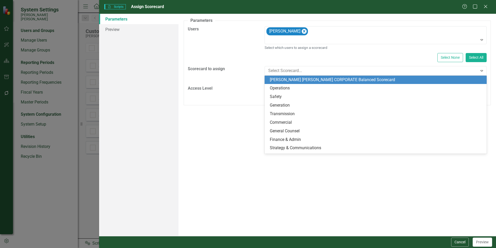
click at [291, 82] on div "[PERSON_NAME] [PERSON_NAME] CORPORATE Balanced Scorecard" at bounding box center [377, 80] width 214 height 6
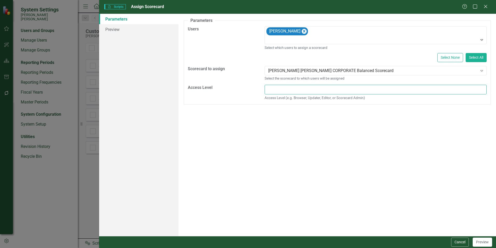
click at [290, 88] on input "text" at bounding box center [376, 90] width 222 height 10
type input "Browser"
click at [482, 242] on button "Preview" at bounding box center [482, 241] width 19 height 9
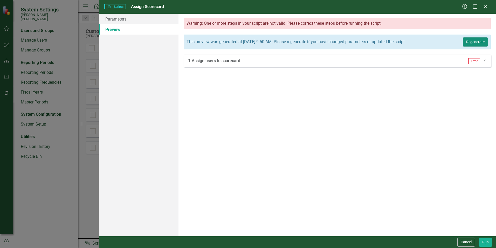
click at [473, 40] on button "Regenerate" at bounding box center [475, 41] width 25 height 9
click at [201, 96] on div "Warning: One or more steps in your script are not valid. Please correct these s…" at bounding box center [338, 125] width 318 height 222
click at [432, 115] on div "Warning: One or more steps in your script are not valid. Please correct these s…" at bounding box center [338, 125] width 318 height 222
click at [470, 245] on button "Cancel" at bounding box center [467, 241] width 18 height 9
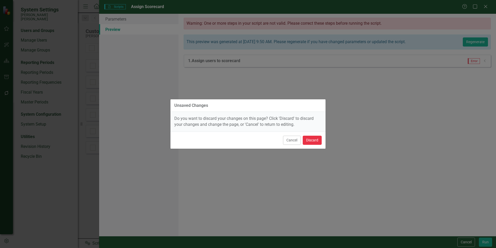
click at [308, 141] on button "Discard" at bounding box center [312, 140] width 19 height 9
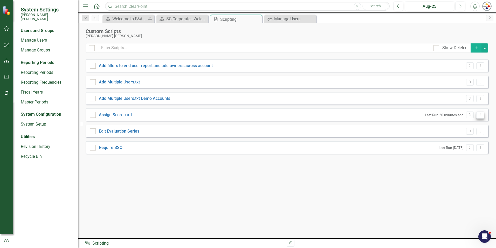
click at [479, 114] on icon "Dropdown Menu" at bounding box center [481, 114] width 4 height 3
click at [463, 131] on link "Edit Edit Script" at bounding box center [464, 133] width 42 height 10
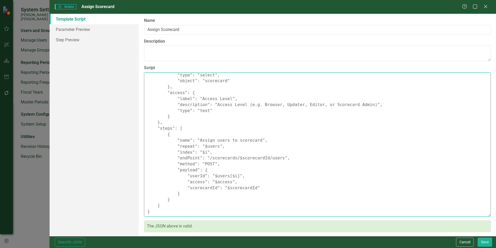
drag, startPoint x: 250, startPoint y: 188, endPoint x: 179, endPoint y: 187, distance: 71.7
click at [179, 187] on textarea "{ "comments": { "recommendedScriptName": "Assign Scorecard", "recommendedScript…" at bounding box center [317, 144] width 347 height 144
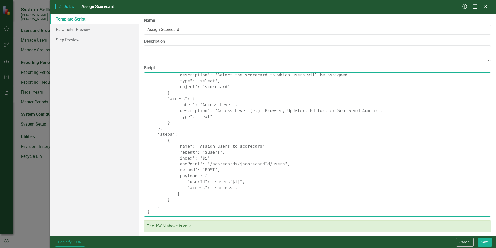
scroll to position [85, 0]
type textarea "{ "comments": { "recommendedScriptName": "Assign Scorecard", "recommendedScript…"
click at [484, 243] on button "Save" at bounding box center [485, 241] width 15 height 9
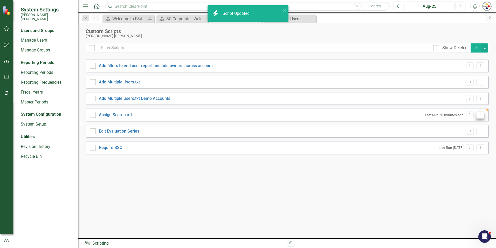
click at [477, 117] on button "Dropdown Menu" at bounding box center [481, 114] width 8 height 7
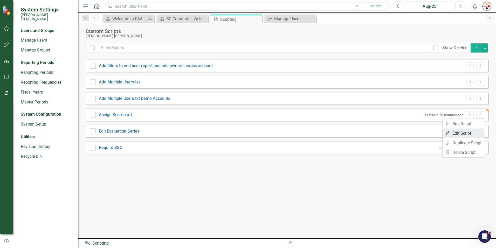
click at [463, 131] on link "Edit Edit Script" at bounding box center [464, 133] width 42 height 10
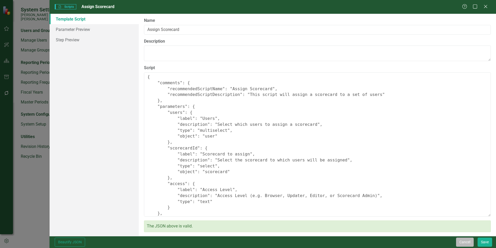
click at [470, 244] on button "Cancel" at bounding box center [465, 241] width 18 height 9
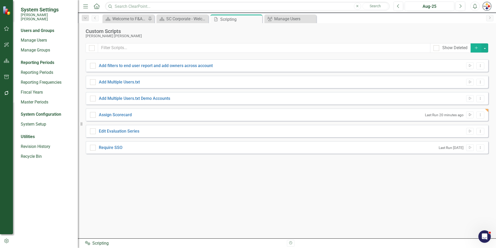
click at [470, 118] on button "Run Script" at bounding box center [471, 114] width 8 height 7
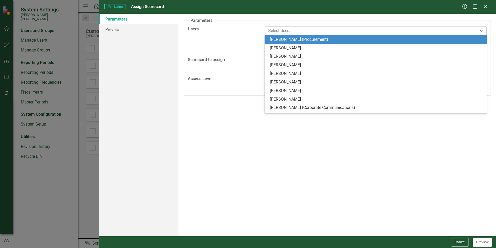
click at [482, 27] on div "Expand" at bounding box center [481, 30] width 9 height 8
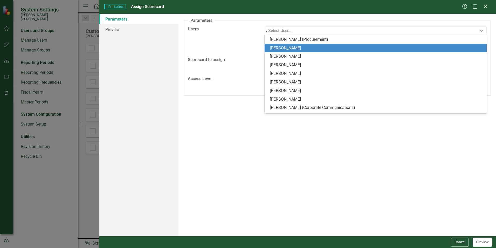
type input "[PERSON_NAME]"
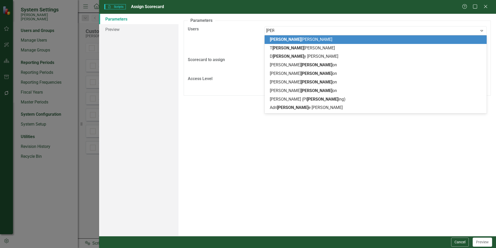
click at [304, 40] on div "[PERSON_NAME]" at bounding box center [377, 40] width 214 height 6
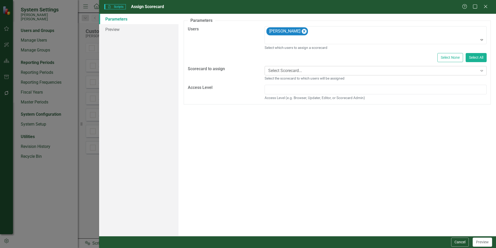
click at [292, 71] on div "Select Scorecard..." at bounding box center [373, 71] width 210 height 6
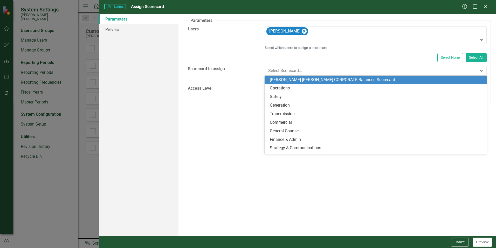
click at [284, 79] on div "[PERSON_NAME] [PERSON_NAME] CORPORATE Balanced Scorecard" at bounding box center [377, 80] width 214 height 6
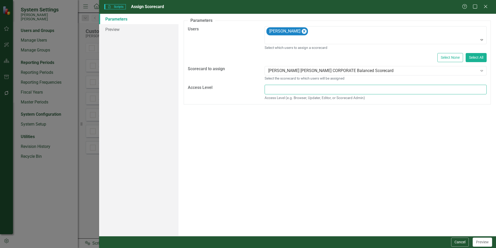
click at [410, 92] on input "text" at bounding box center [376, 90] width 222 height 10
type input "Browser"
click at [482, 244] on button "Preview" at bounding box center [482, 241] width 19 height 9
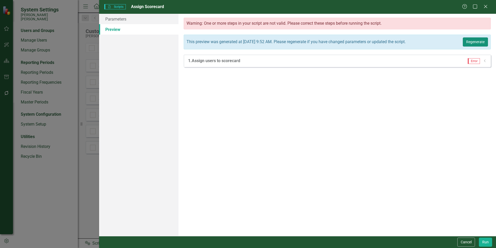
click at [470, 43] on button "Regenerate" at bounding box center [475, 41] width 25 height 9
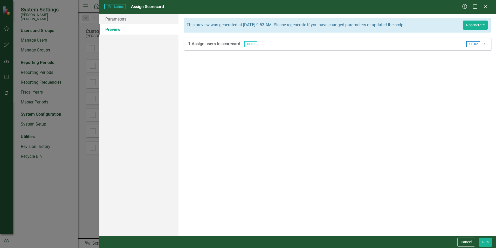
click at [485, 44] on icon "Dropdown" at bounding box center [485, 43] width 4 height 3
click at [486, 241] on button "Run" at bounding box center [485, 241] width 13 height 9
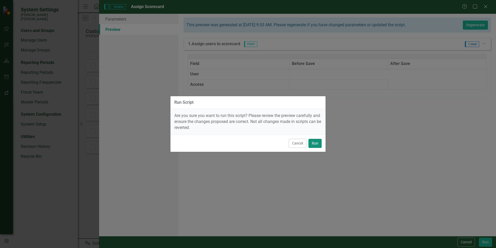
click at [316, 143] on button "Run" at bounding box center [315, 143] width 13 height 9
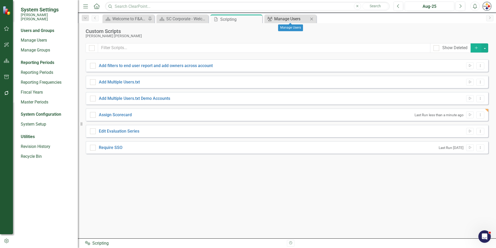
click at [283, 17] on div "Manage Users" at bounding box center [291, 19] width 34 height 6
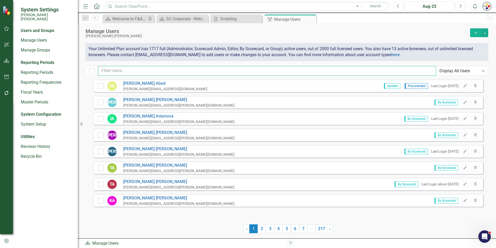
click at [192, 72] on input "text" at bounding box center [267, 71] width 338 height 10
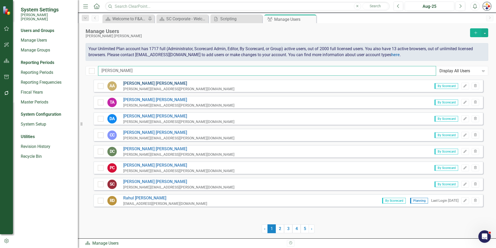
type input "[PERSON_NAME]"
click at [133, 83] on link "[PERSON_NAME]" at bounding box center [178, 83] width 111 height 6
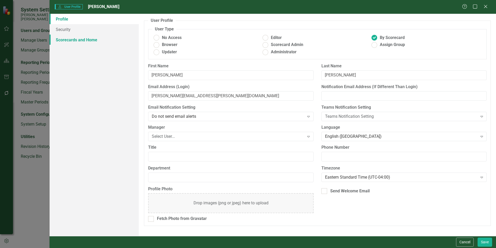
click at [84, 39] on link "Scorecards and Home" at bounding box center [94, 40] width 89 height 10
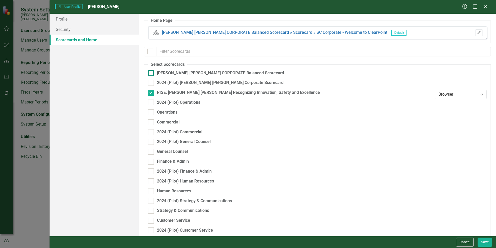
click at [152, 73] on input "[PERSON_NAME] [PERSON_NAME] CORPORATE Balanced Scorecard" at bounding box center [149, 71] width 3 height 3
checkbox input "false"
click at [460, 240] on button "Cancel" at bounding box center [465, 241] width 18 height 9
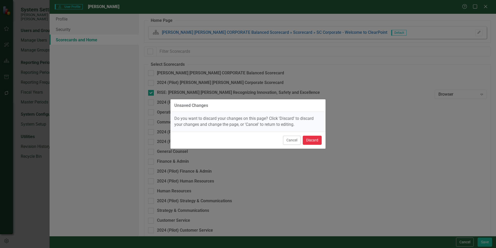
click at [315, 138] on button "Discard" at bounding box center [312, 140] width 19 height 9
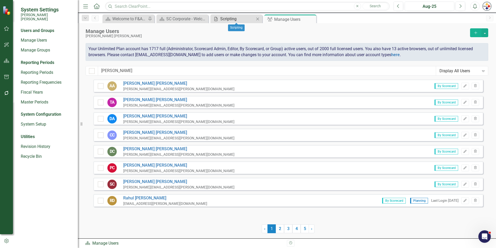
click at [226, 20] on div "Scripting" at bounding box center [237, 19] width 34 height 6
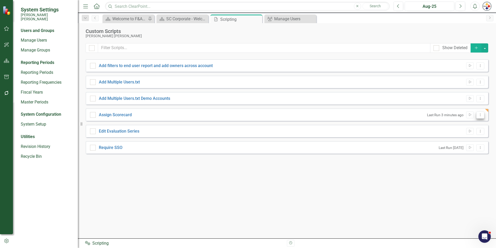
click at [481, 117] on button "Dropdown Menu" at bounding box center [481, 114] width 8 height 7
click at [463, 131] on link "Edit Edit Script" at bounding box center [464, 133] width 42 height 10
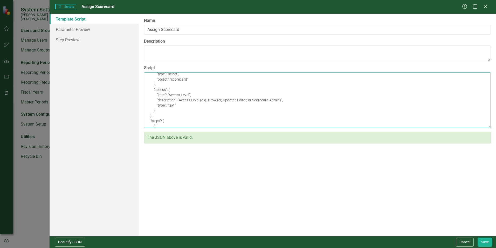
scroll to position [85, 0]
click at [194, 128] on textarea "{ "comments": { "recommendedScriptName": "Assign Scorecard", "recommendedScript…" at bounding box center [317, 100] width 347 height 56
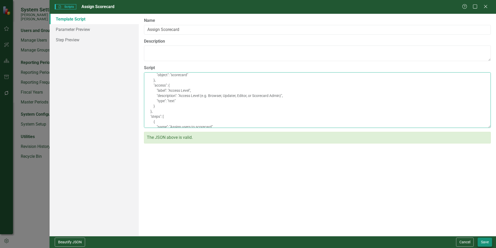
type textarea "{ "comments": { "recommendedScriptName": "Assign Scorecard", "recommendedScript…"
click at [487, 240] on button "Save" at bounding box center [485, 241] width 15 height 9
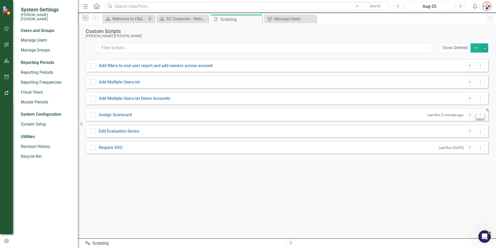
click at [481, 116] on button "Dropdown Menu" at bounding box center [481, 114] width 8 height 7
click at [464, 125] on link "Run Script Run Script" at bounding box center [464, 124] width 42 height 10
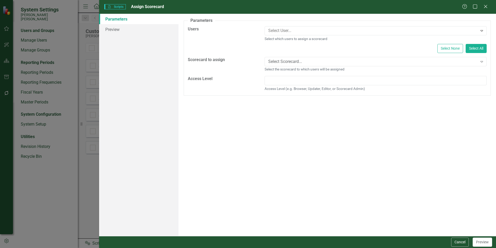
click at [304, 35] on div "Select User... Expand Select which users to assign a scorecard" at bounding box center [376, 33] width 222 height 15
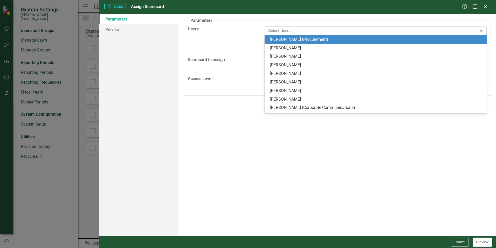
click at [303, 30] on div at bounding box center [372, 30] width 212 height 7
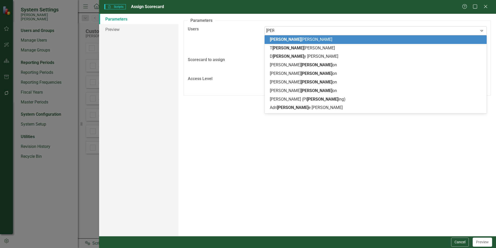
type input "[PERSON_NAME]"
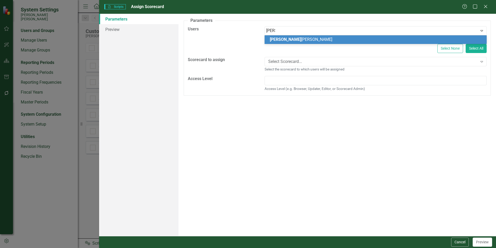
click at [282, 43] on div "[PERSON_NAME]" at bounding box center [376, 39] width 222 height 9
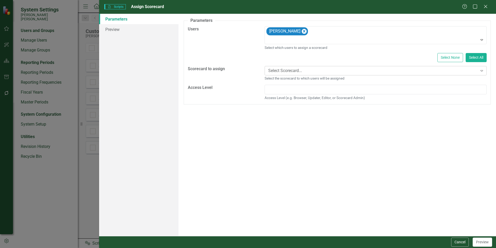
click at [290, 72] on div "Select Scorecard..." at bounding box center [373, 71] width 210 height 6
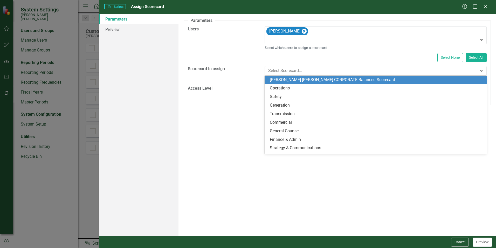
click at [286, 80] on div "[PERSON_NAME] [PERSON_NAME] CORPORATE Balanced Scorecard" at bounding box center [377, 80] width 214 height 6
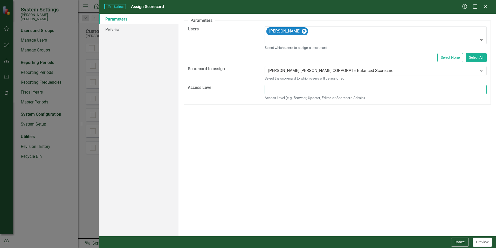
click at [283, 87] on input "text" at bounding box center [376, 90] width 222 height 10
type input "Browser"
click at [486, 241] on button "Preview" at bounding box center [482, 241] width 19 height 9
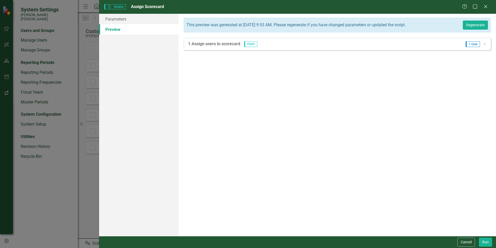
click at [477, 45] on span "1 User" at bounding box center [473, 44] width 14 height 6
click at [483, 45] on icon "Dropdown" at bounding box center [485, 43] width 4 height 3
click at [483, 45] on icon "Dropdown" at bounding box center [484, 43] width 3 height 4
click at [486, 239] on button "Run" at bounding box center [485, 241] width 13 height 9
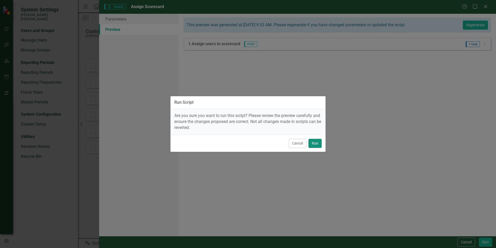
click at [316, 143] on button "Run" at bounding box center [315, 143] width 13 height 9
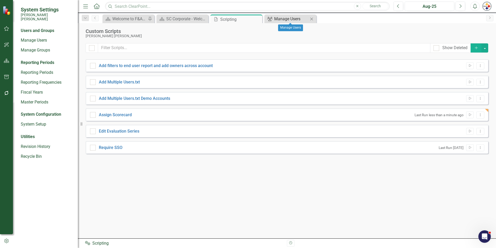
click at [286, 21] on div "Manage Users" at bounding box center [291, 19] width 34 height 6
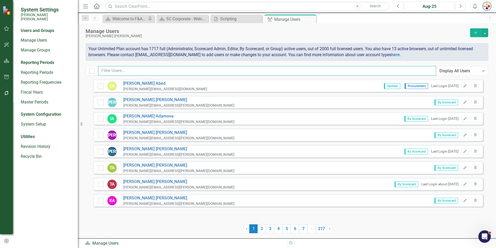
click at [142, 71] on input "text" at bounding box center [267, 71] width 338 height 10
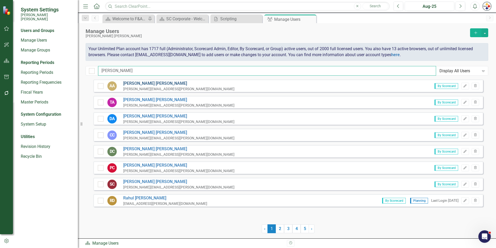
type input "[PERSON_NAME]"
click at [132, 82] on link "[PERSON_NAME]" at bounding box center [178, 83] width 111 height 6
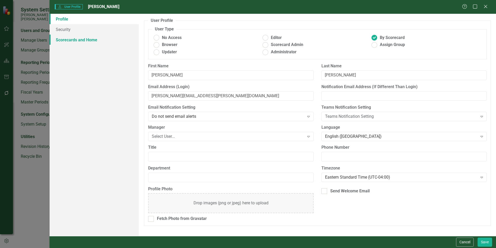
click at [90, 39] on link "Scorecards and Home" at bounding box center [94, 40] width 89 height 10
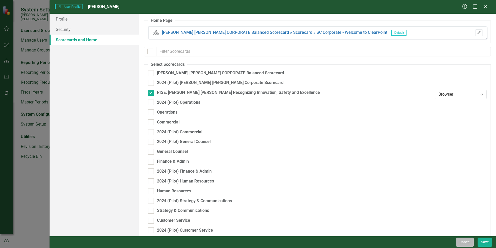
click at [461, 241] on button "Cancel" at bounding box center [465, 241] width 18 height 9
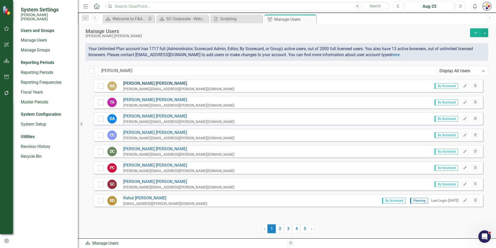
click at [138, 83] on link "[PERSON_NAME]" at bounding box center [178, 83] width 111 height 6
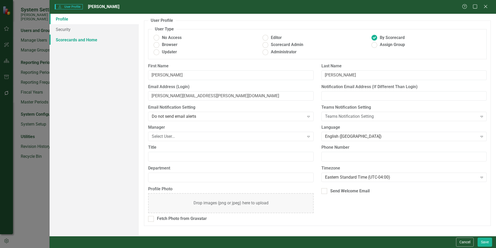
click at [81, 39] on link "Scorecards and Home" at bounding box center [94, 40] width 89 height 10
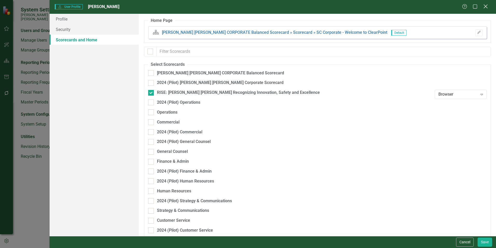
click at [487, 5] on icon at bounding box center [486, 6] width 4 height 4
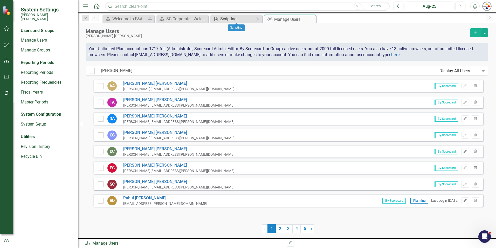
click at [223, 18] on div "Scripting" at bounding box center [237, 19] width 34 height 6
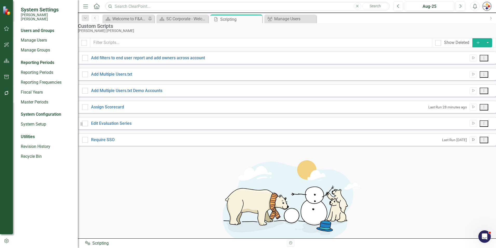
click at [473, 143] on button "Run Script" at bounding box center [474, 139] width 8 height 7
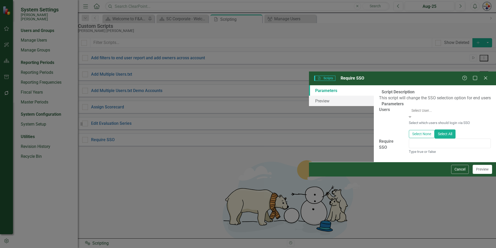
click at [410, 107] on div at bounding box center [451, 110] width 82 height 6
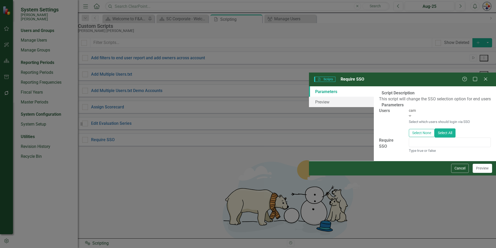
type input "camb"
click at [84, 247] on span "Camb ria Fayall (Technology Services)" at bounding box center [42, 250] width 84 height 5
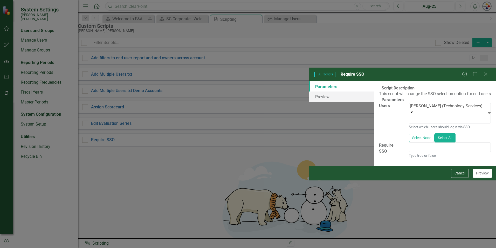
drag, startPoint x: 297, startPoint y: 85, endPoint x: 295, endPoint y: 89, distance: 5.0
click at [379, 97] on fieldset "Parameters Users Cambria Fayall (Technology Services) Expand Select which users…" at bounding box center [435, 129] width 112 height 65
click at [409, 142] on input "boolean" at bounding box center [450, 147] width 82 height 10
type input "true"
click at [487, 178] on button "Preview" at bounding box center [482, 173] width 19 height 9
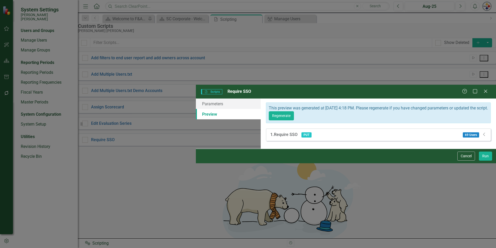
click at [487, 132] on icon "Dropdown" at bounding box center [484, 134] width 5 height 4
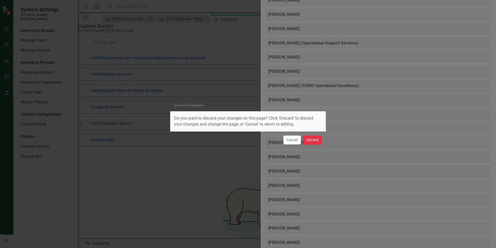
click at [313, 142] on button "Discard" at bounding box center [312, 139] width 19 height 9
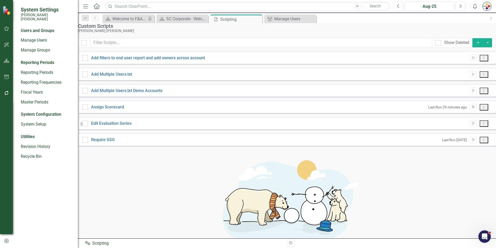
click at [472, 109] on icon "Run Script" at bounding box center [474, 106] width 4 height 3
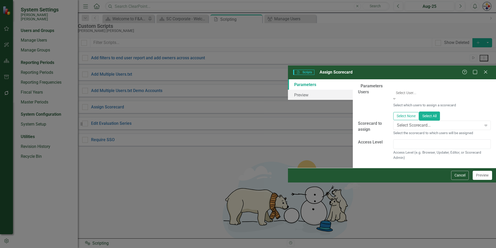
click at [394, 90] on div at bounding box center [443, 93] width 98 height 6
type input "[PERSON_NAME]"
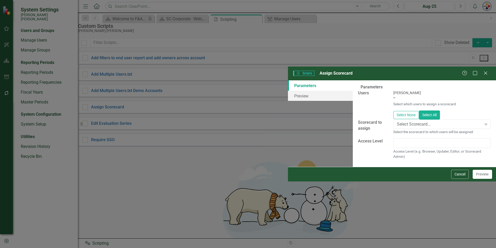
click at [31, 247] on span "[PERSON_NAME]" at bounding box center [15, 250] width 31 height 5
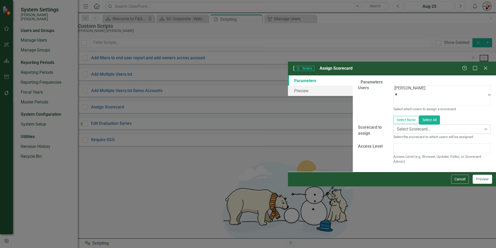
click at [397, 126] on div "Select Scorecard..." at bounding box center [439, 129] width 85 height 6
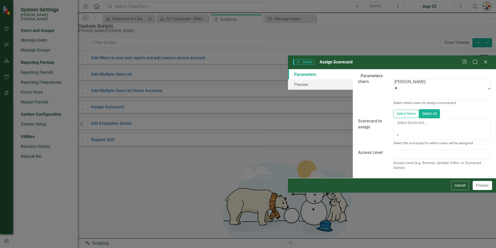
click at [278, 247] on div "[PERSON_NAME] [PERSON_NAME] CORPORATE Balanced Scorecard" at bounding box center [248, 251] width 496 height 6
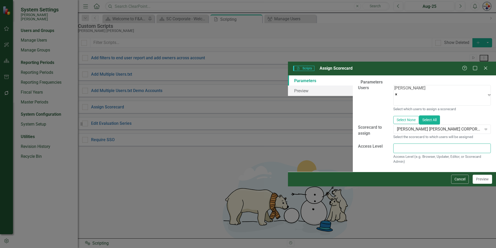
click at [394, 143] on input "text" at bounding box center [443, 148] width 98 height 10
type input "Browser"
click at [483, 184] on button "Preview" at bounding box center [482, 178] width 19 height 9
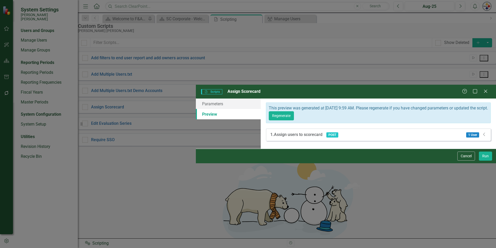
click at [484, 132] on icon "Dropdown" at bounding box center [484, 134] width 5 height 4
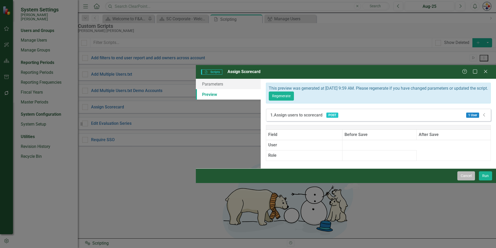
click at [471, 180] on button "Cancel" at bounding box center [467, 175] width 18 height 9
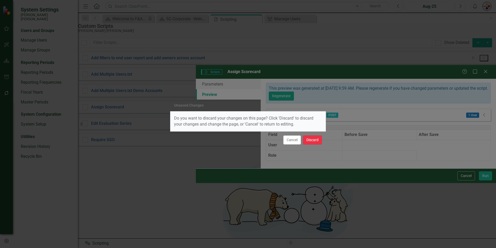
click at [316, 140] on button "Discard" at bounding box center [312, 139] width 19 height 9
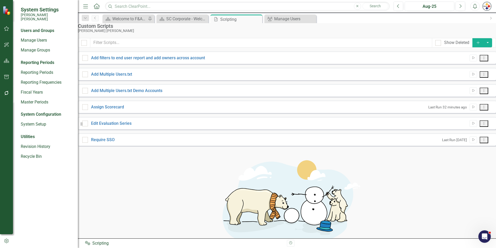
click at [482, 109] on icon "Dropdown Menu" at bounding box center [484, 106] width 4 height 3
click at [465, 135] on link "Edit Edit Script" at bounding box center [464, 133] width 42 height 10
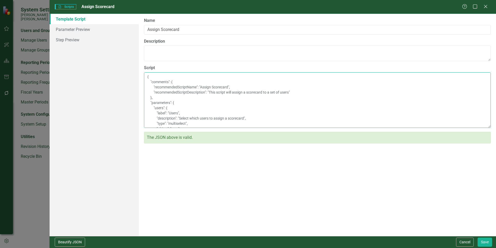
scroll to position [85, 0]
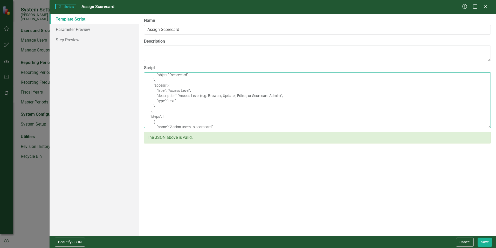
click at [191, 128] on textarea "{ "comments": { "recommendedScriptName": "Assign Scorecard", "recommendedScript…" at bounding box center [317, 100] width 347 height 56
click at [172, 128] on textarea "{ "comments": { "recommendedScriptName": "Assign Scorecard", "recommendedScript…" at bounding box center [317, 100] width 347 height 56
click at [173, 128] on textarea "{ "comments": { "recommendedScriptName": "Assign Scorecard", "recommendedScript…" at bounding box center [317, 100] width 347 height 56
paste textarea "{ "name": "Log assignment", "method": "LOG", "message": "Assigned user $users[$…"
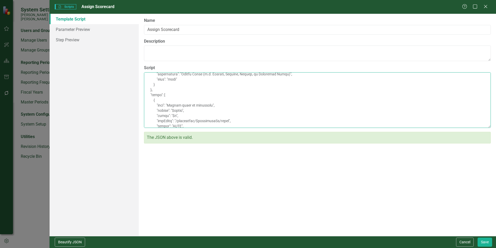
scroll to position [120, 0]
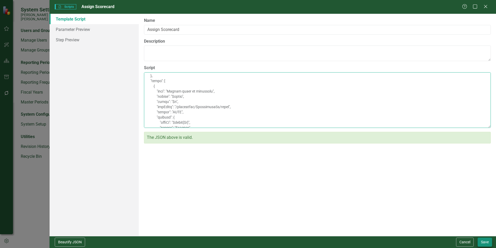
type textarea "{ "comments": { "recommendedScriptName": "Assign Scorecard", "recommendedScript…"
click at [487, 241] on button "Save" at bounding box center [485, 241] width 15 height 9
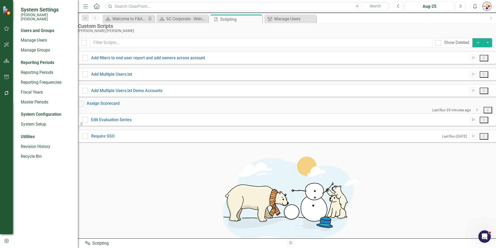
click at [472, 121] on icon "Run Script" at bounding box center [474, 119] width 4 height 3
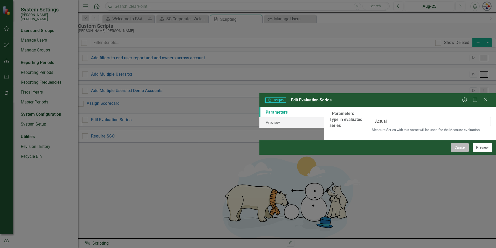
click at [463, 152] on button "Cancel" at bounding box center [461, 147] width 18 height 9
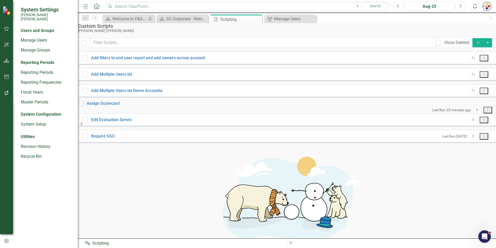
click at [474, 113] on button "Run Script" at bounding box center [478, 109] width 8 height 7
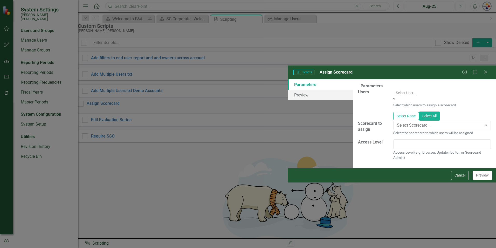
click at [394, 90] on div at bounding box center [443, 93] width 98 height 6
type input "[PERSON_NAME]"
click at [394, 90] on div at bounding box center [443, 93] width 98 height 6
type input "[PERSON_NAME]"
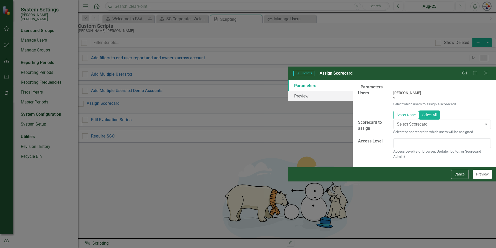
click at [288, 247] on div "[PERSON_NAME]" at bounding box center [248, 251] width 496 height 6
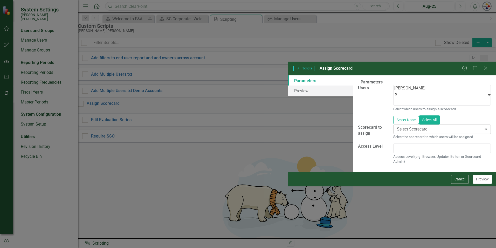
click at [397, 126] on div "Select Scorecard..." at bounding box center [439, 129] width 85 height 6
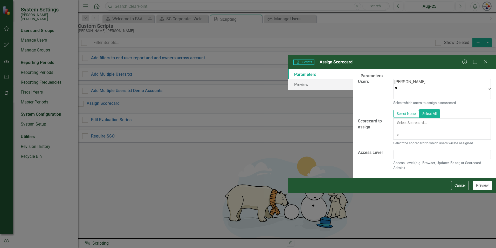
click at [279, 247] on div "[PERSON_NAME] [PERSON_NAME] CORPORATE Balanced Scorecard" at bounding box center [248, 251] width 496 height 6
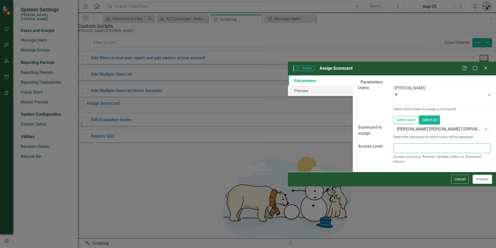
click at [394, 143] on input "text" at bounding box center [443, 148] width 98 height 10
type input "Browser"
click at [482, 184] on button "Preview" at bounding box center [482, 178] width 19 height 9
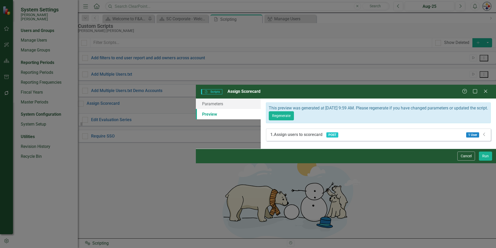
click at [486, 132] on div "Dropdown" at bounding box center [484, 135] width 5 height 6
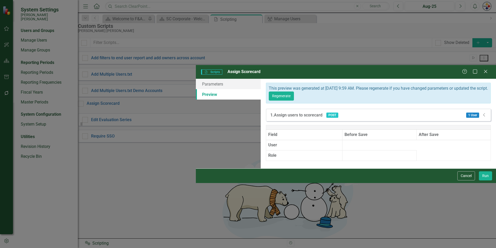
click at [486, 112] on div "1 User Dropdown" at bounding box center [475, 115] width 25 height 6
click at [306, 125] on table "Field Before Save After Save User Role" at bounding box center [378, 143] width 225 height 36
click at [465, 180] on button "Cancel" at bounding box center [467, 175] width 18 height 9
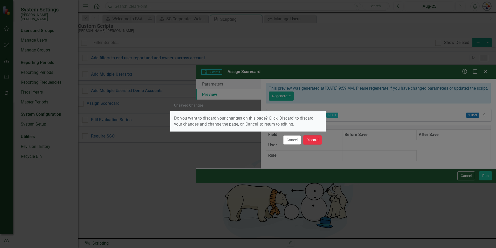
click at [314, 142] on button "Discard" at bounding box center [312, 139] width 19 height 9
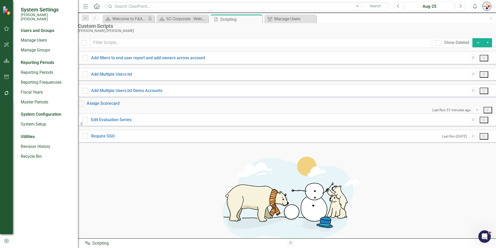
click at [486, 111] on icon "Dropdown Menu" at bounding box center [488, 109] width 4 height 3
click at [461, 132] on link "Edit Edit Script" at bounding box center [464, 133] width 42 height 10
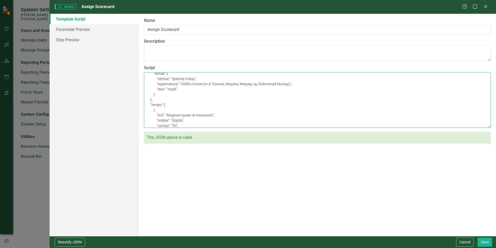
scroll to position [98, 0]
click at [199, 128] on textarea "Script" at bounding box center [317, 100] width 347 height 56
type textarea "{ "comments": { "recommendedScriptName": "Assign Scorecard", "recommendedScript…"
click at [487, 239] on button "Save" at bounding box center [485, 241] width 15 height 9
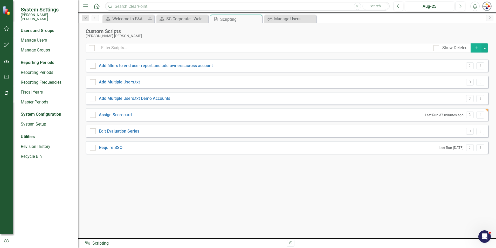
click at [471, 115] on icon "Run Script" at bounding box center [470, 114] width 4 height 3
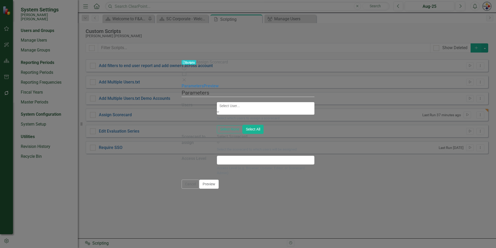
click at [297, 103] on div at bounding box center [267, 106] width 98 height 6
type input "[PERSON_NAME]"
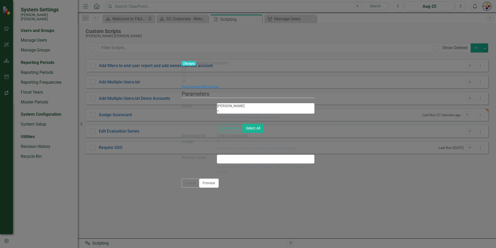
click at [62, 247] on span "[PERSON_NAME]" at bounding box center [31, 250] width 62 height 5
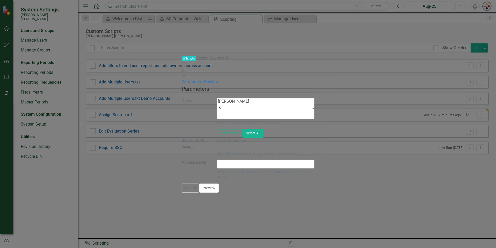
click at [286, 138] on div "Select Scorecard..." at bounding box center [266, 141] width 98 height 6
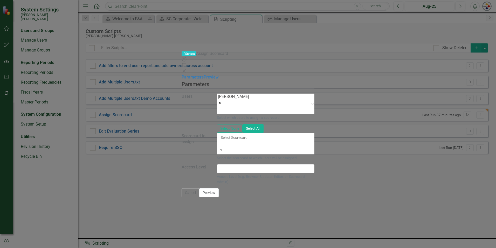
click at [283, 247] on div "[PERSON_NAME] [PERSON_NAME] CORPORATE Balanced Scorecard" at bounding box center [248, 251] width 496 height 6
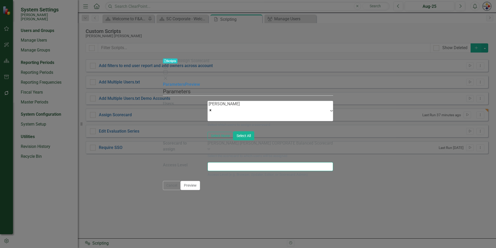
click at [282, 162] on input "text" at bounding box center [271, 166] width 126 height 9
type input "Browser"
click at [200, 190] on button "Preview" at bounding box center [190, 185] width 19 height 9
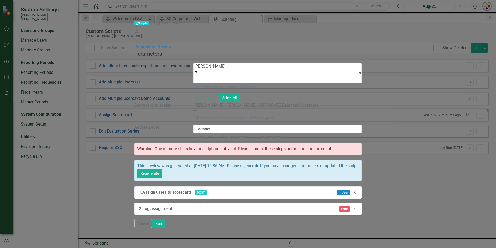
click at [358, 206] on icon "Dropdown" at bounding box center [355, 208] width 5 height 4
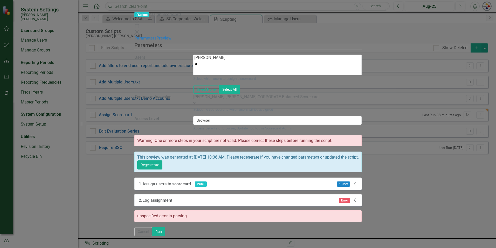
click at [358, 181] on div "Dropdown" at bounding box center [355, 184] width 5 height 6
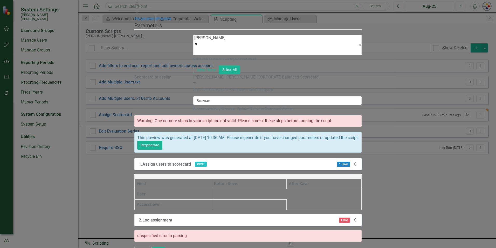
click at [358, 161] on div "1 User Dropdown" at bounding box center [345, 164] width 25 height 6
click at [152, 247] on button "Cancel" at bounding box center [143, 251] width 18 height 9
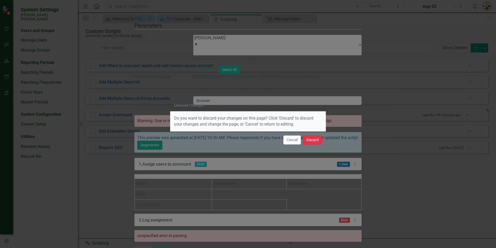
click at [319, 141] on button "Discard" at bounding box center [312, 139] width 19 height 9
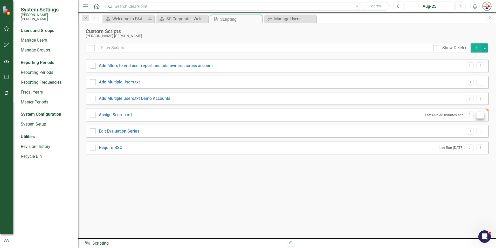
click at [480, 115] on icon "Dropdown Menu" at bounding box center [481, 114] width 4 height 3
click at [459, 131] on link "Edit Edit Script" at bounding box center [464, 133] width 42 height 10
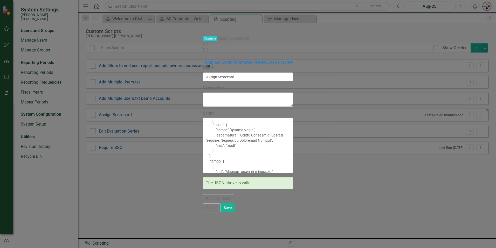
scroll to position [114, 0]
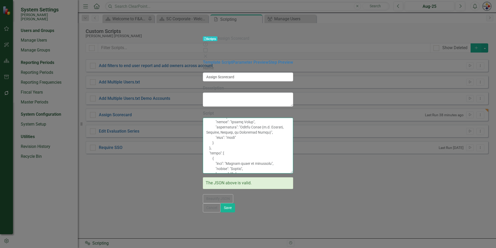
drag, startPoint x: 170, startPoint y: 200, endPoint x: 166, endPoint y: 177, distance: 23.4
click at [203, 173] on textarea "Script" at bounding box center [248, 146] width 90 height 56
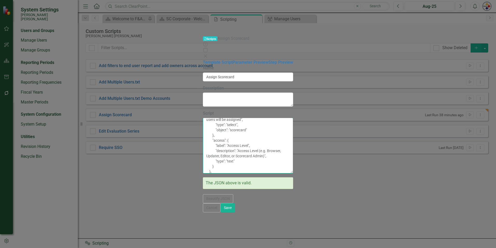
scroll to position [85, 0]
click at [231, 130] on textarea "{ "comments": { "recommendedScriptName": "Assign Scorecard", "recommendedScript…" at bounding box center [248, 146] width 90 height 56
type textarea "{ "comments": { "recommendedScriptName": "Assign Scorecard", "recommendedScript…"
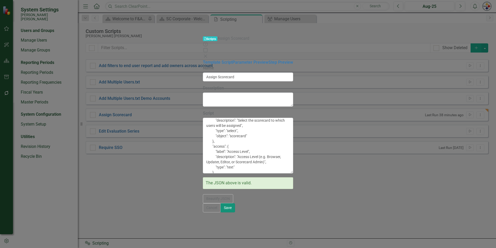
click at [235, 212] on button "Save" at bounding box center [228, 207] width 15 height 9
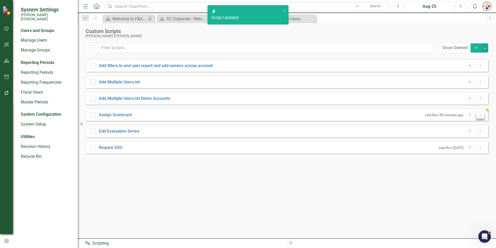
click at [482, 114] on icon "Dropdown Menu" at bounding box center [481, 114] width 4 height 3
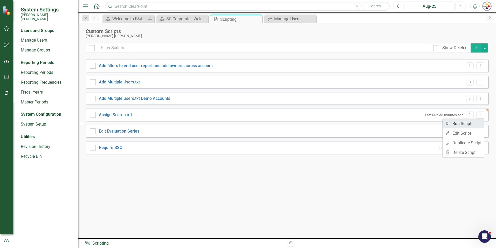
click at [464, 123] on link "Run Script Run Script" at bounding box center [464, 124] width 42 height 10
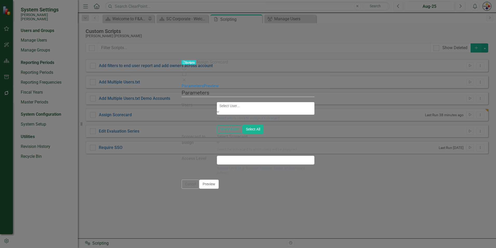
click at [312, 103] on div at bounding box center [267, 106] width 98 height 6
type input "[PERSON_NAME]"
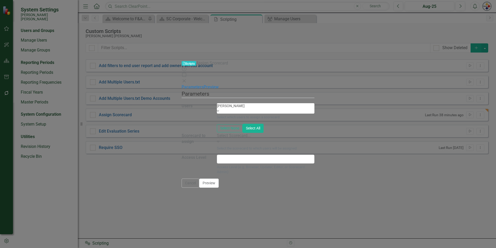
click at [289, 247] on div "[PERSON_NAME]" at bounding box center [248, 251] width 496 height 6
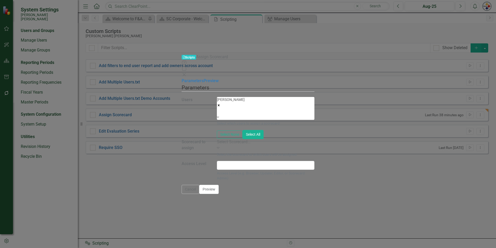
click at [286, 139] on div "Select Scorecard..." at bounding box center [266, 142] width 98 height 6
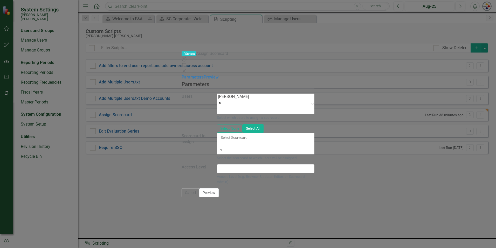
click at [283, 247] on div "[PERSON_NAME] [PERSON_NAME] CORPORATE Balanced Scorecard" at bounding box center [248, 251] width 496 height 6
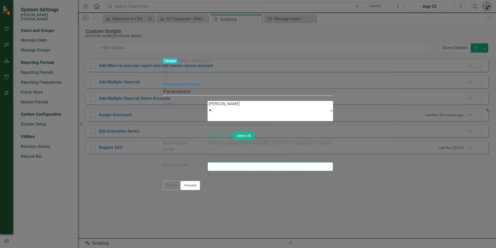
click at [280, 162] on input "text" at bounding box center [271, 166] width 126 height 9
type input "Browser"
click at [282, 105] on div "A preview of the parameters (i.e., the changes you can make at runtime) for thi…" at bounding box center [248, 133] width 170 height 93
click at [200, 190] on button "Preview" at bounding box center [190, 185] width 19 height 9
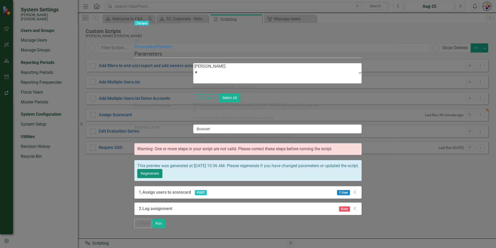
click at [163, 169] on button "Regenerate" at bounding box center [149, 173] width 25 height 9
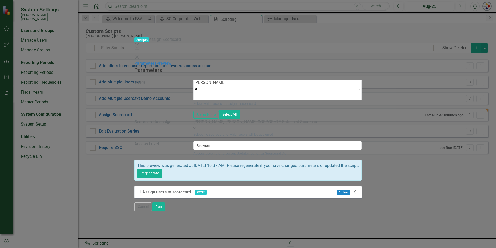
click at [358, 190] on icon "Dropdown" at bounding box center [355, 192] width 5 height 4
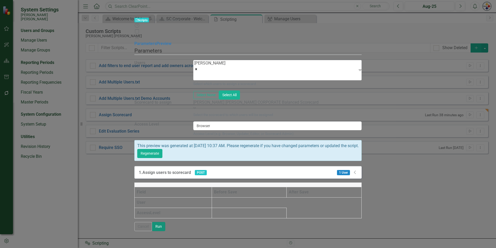
click at [165, 231] on button "Run" at bounding box center [158, 226] width 13 height 9
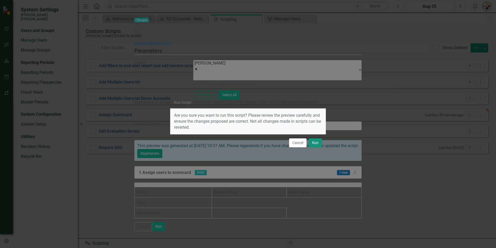
click at [320, 145] on button "Run" at bounding box center [315, 142] width 13 height 9
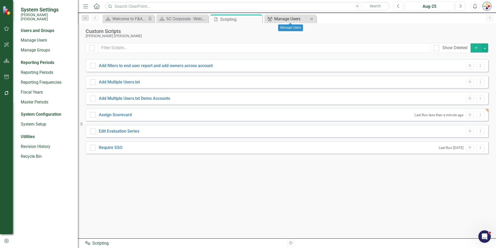
click at [294, 19] on div "Manage Users" at bounding box center [291, 19] width 34 height 6
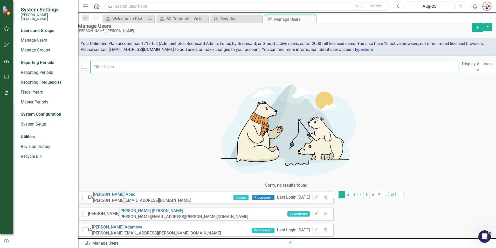
click at [155, 71] on input "text" at bounding box center [274, 67] width 369 height 12
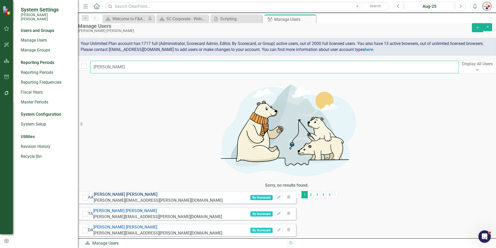
type input "[PERSON_NAME]"
click at [133, 192] on link "[PERSON_NAME]" at bounding box center [126, 194] width 64 height 5
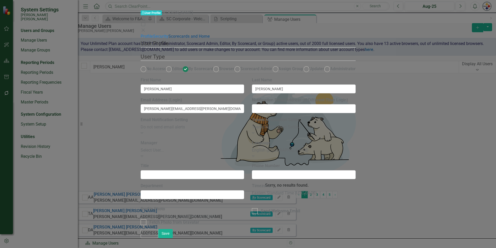
click at [169, 39] on link "Scorecards and Home" at bounding box center [190, 36] width 42 height 5
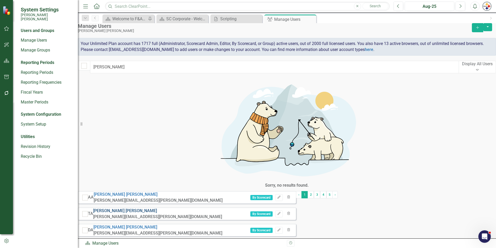
click at [139, 208] on link "[PERSON_NAME]" at bounding box center [125, 210] width 64 height 5
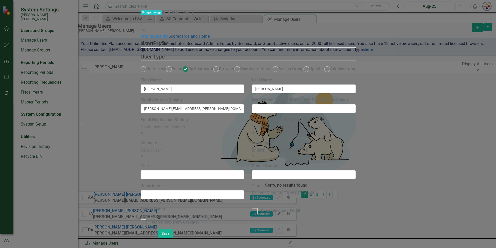
click at [169, 39] on link "Scorecards and Home" at bounding box center [190, 36] width 42 height 5
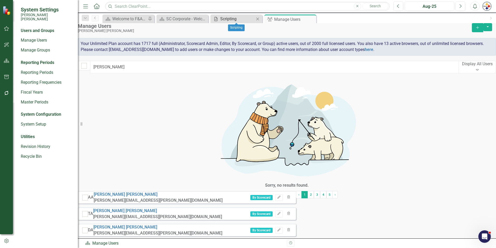
click at [235, 19] on div "Scripting" at bounding box center [237, 19] width 34 height 6
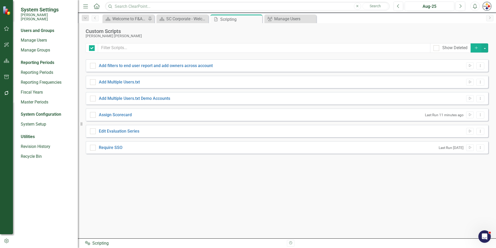
checkbox input "false"
click at [481, 116] on icon at bounding box center [481, 114] width 1 height 3
click at [425, 181] on div "Show Deleted Add Add filters to end user report and add owners across account R…" at bounding box center [287, 137] width 403 height 188
click at [117, 145] on link "Require SSO" at bounding box center [111, 147] width 24 height 5
click at [93, 145] on input "Require SSO" at bounding box center [91, 146] width 3 height 3
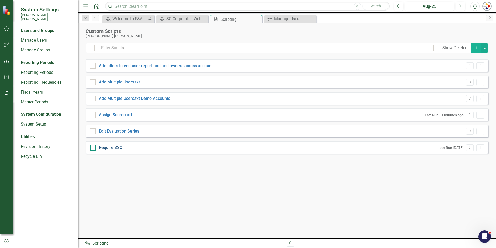
checkbox input "true"
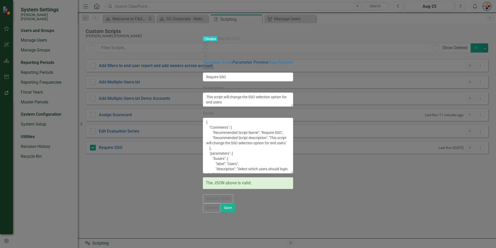
click at [233, 60] on link "Parameter Preview" at bounding box center [251, 62] width 36 height 5
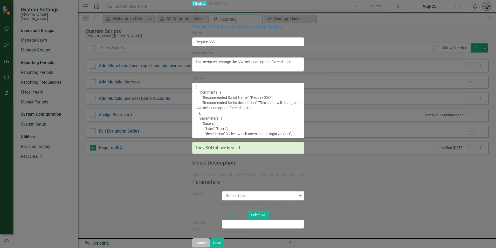
click at [210, 245] on button "Cancel" at bounding box center [201, 242] width 18 height 9
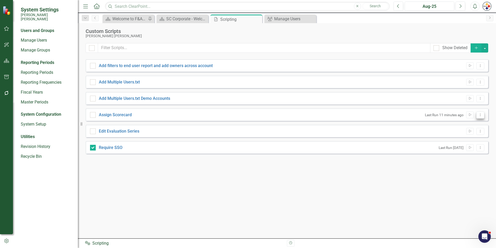
click at [482, 115] on icon "Dropdown Menu" at bounding box center [481, 114] width 4 height 3
click at [457, 133] on link "Edit Edit Script" at bounding box center [464, 133] width 42 height 10
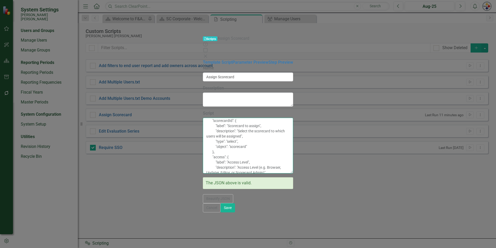
scroll to position [76, 0]
click at [211, 173] on textarea "{ "comments": { "recommendedScriptName": "Assign Scorecard", "recommendedScript…" at bounding box center [248, 146] width 90 height 56
type textarea "{ "comments": { "recommendedScriptName": "Assign Scorecard", "recommendedScript…"
click at [235, 212] on button "Save" at bounding box center [228, 207] width 15 height 9
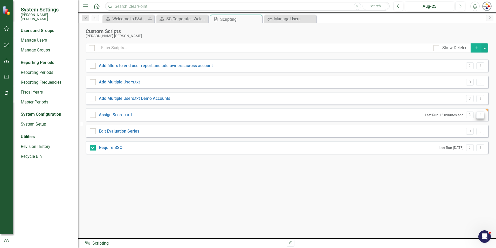
click at [481, 116] on button "Dropdown Menu" at bounding box center [481, 114] width 8 height 7
click at [462, 131] on link "Edit Edit Script" at bounding box center [464, 133] width 42 height 10
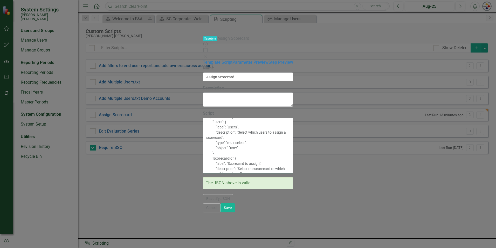
scroll to position [0, 0]
click at [221, 212] on button "Cancel" at bounding box center [212, 207] width 18 height 9
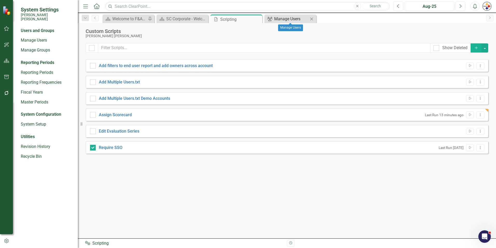
click at [292, 18] on div "Manage Users" at bounding box center [291, 19] width 34 height 6
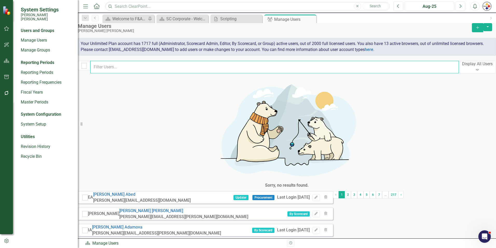
click at [154, 72] on input "text" at bounding box center [274, 67] width 369 height 12
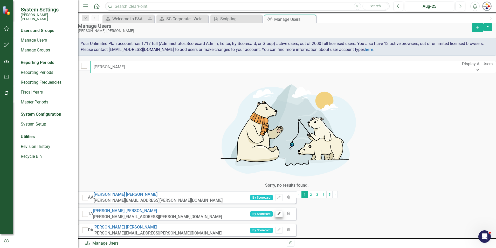
type input "[PERSON_NAME]"
click at [281, 212] on icon "Edit" at bounding box center [279, 213] width 4 height 3
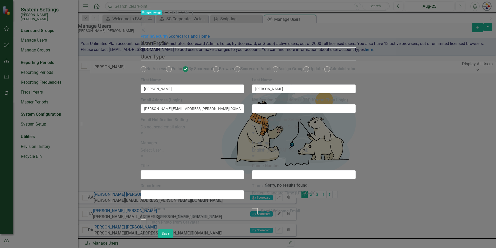
click at [169, 39] on link "Scorecards and Home" at bounding box center [190, 36] width 42 height 5
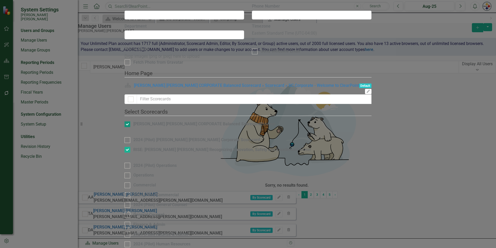
click at [130, 121] on div at bounding box center [128, 124] width 6 height 6
click at [128, 121] on input "[PERSON_NAME] [PERSON_NAME] CORPORATE Balanced Scorecard" at bounding box center [126, 122] width 3 height 3
checkbox input "false"
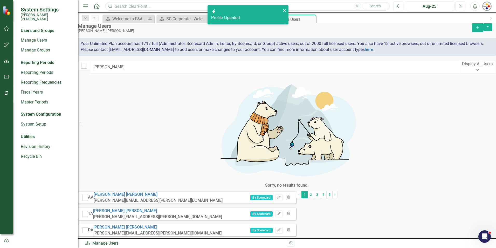
click at [285, 10] on icon "close" at bounding box center [284, 10] width 3 height 3
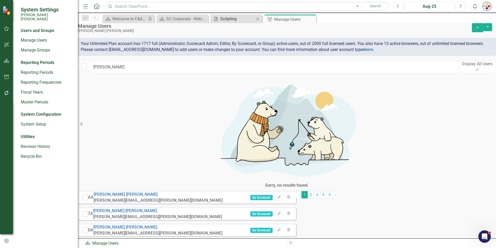
click at [237, 19] on div "Scripting" at bounding box center [237, 19] width 34 height 6
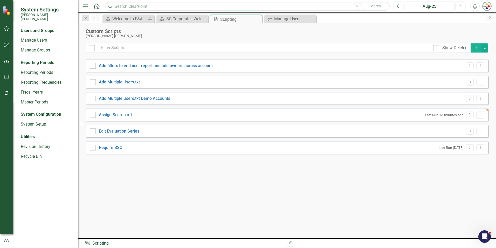
click at [470, 115] on icon "button" at bounding box center [470, 114] width 2 height 3
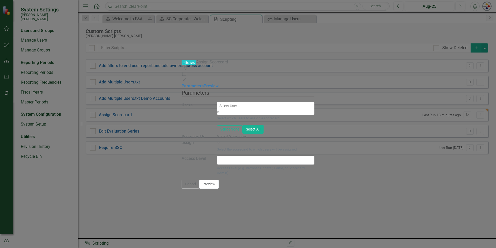
click at [286, 103] on div at bounding box center [267, 106] width 98 height 6
type input "[PERSON_NAME]"
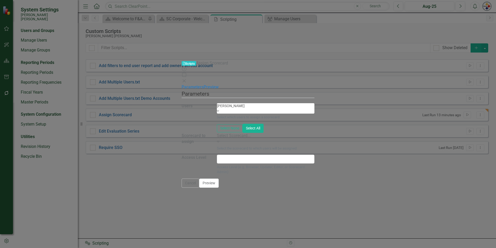
click at [284, 247] on div "[PERSON_NAME]" at bounding box center [248, 251] width 496 height 6
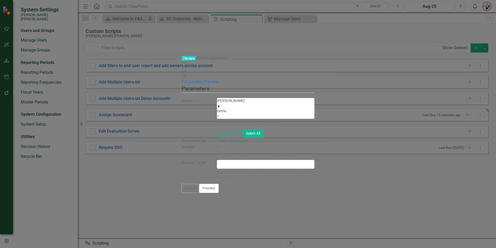
type input "[PERSON_NAME]"
click at [62, 247] on span "[PERSON_NAME]" at bounding box center [31, 250] width 62 height 5
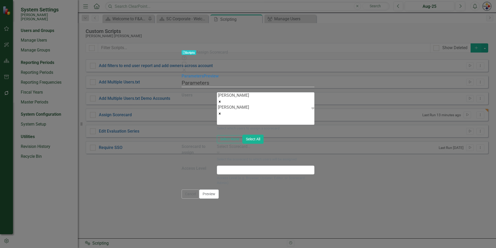
click at [289, 144] on div "Select Scorecard..." at bounding box center [266, 147] width 98 height 6
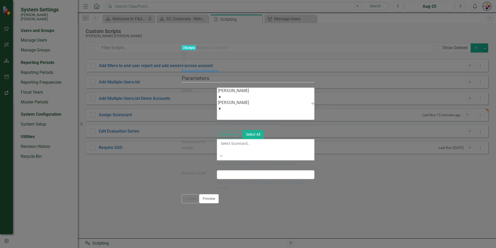
click at [285, 247] on div "[PERSON_NAME] [PERSON_NAME] CORPORATE Balanced Scorecard" at bounding box center [248, 251] width 496 height 6
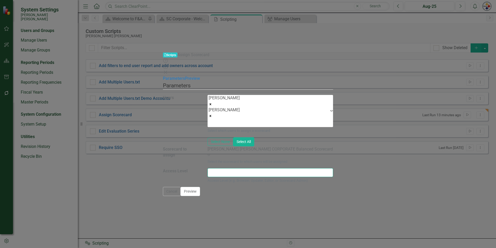
click at [282, 168] on input "text" at bounding box center [271, 172] width 126 height 9
type input "Browser"
click at [200, 196] on button "Preview" at bounding box center [190, 191] width 19 height 9
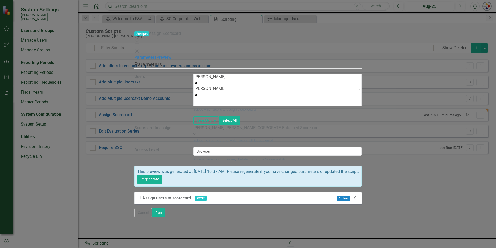
click at [350, 196] on span "1 User" at bounding box center [343, 198] width 13 height 5
click at [358, 196] on icon "Dropdown" at bounding box center [355, 198] width 5 height 4
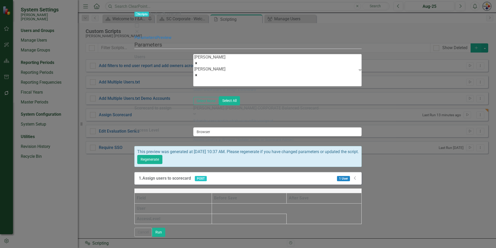
click at [358, 176] on icon "Dropdown" at bounding box center [355, 178] width 5 height 4
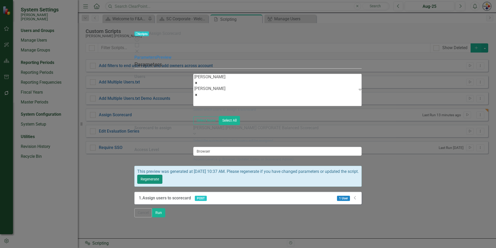
click at [163, 174] on button "Regenerate" at bounding box center [149, 178] width 25 height 9
click at [358, 196] on icon "Dropdown" at bounding box center [355, 198] width 5 height 4
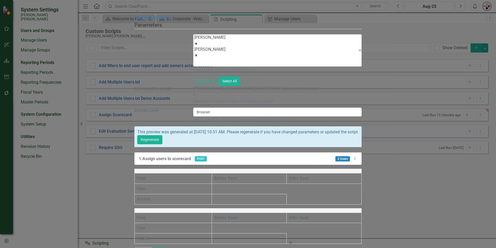
click at [356, 157] on icon at bounding box center [355, 158] width 2 height 3
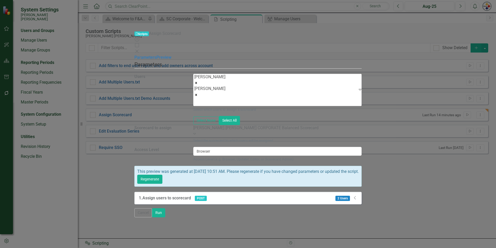
click at [358, 196] on icon "Dropdown" at bounding box center [355, 198] width 5 height 4
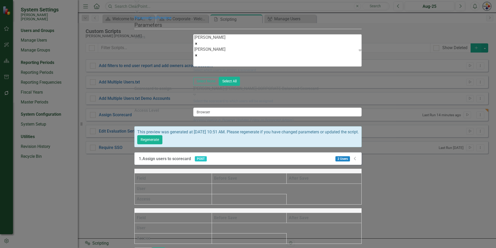
click at [356, 157] on icon at bounding box center [355, 158] width 2 height 3
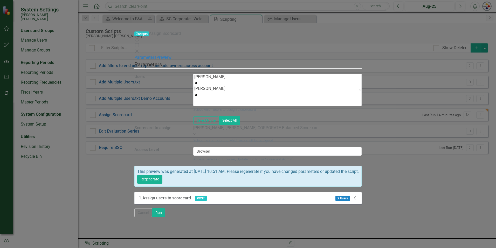
click at [358, 196] on icon "Dropdown" at bounding box center [355, 198] width 5 height 4
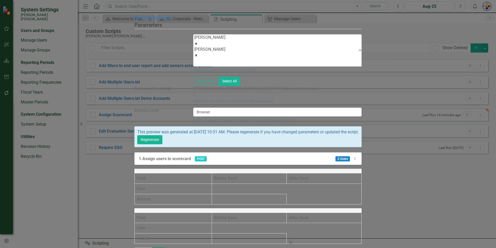
click at [165, 247] on button "Run" at bounding box center [158, 251] width 13 height 9
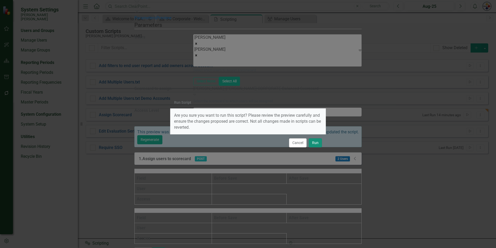
click at [313, 143] on button "Run" at bounding box center [315, 142] width 13 height 9
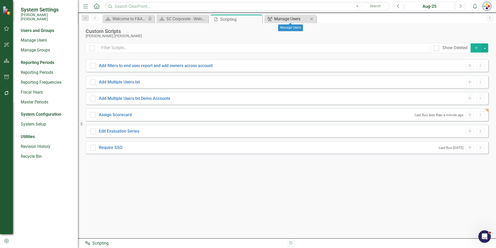
click at [291, 17] on div "Manage Users" at bounding box center [291, 19] width 34 height 6
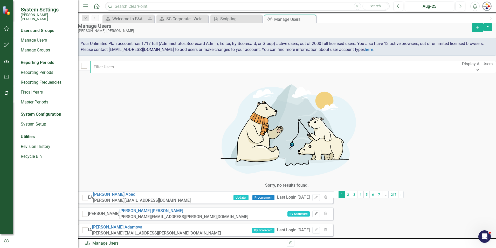
click at [153, 71] on input "text" at bounding box center [274, 67] width 369 height 12
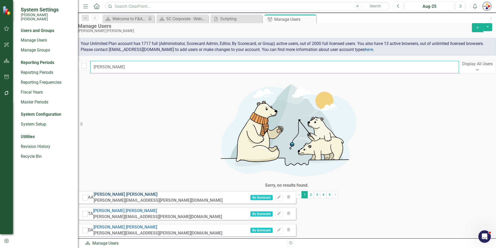
type input "[PERSON_NAME]"
click at [137, 192] on link "[PERSON_NAME]" at bounding box center [126, 194] width 64 height 5
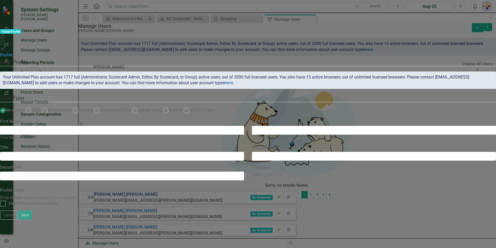
type input "[PERSON_NAME]"
radio input "false"
radio input "true"
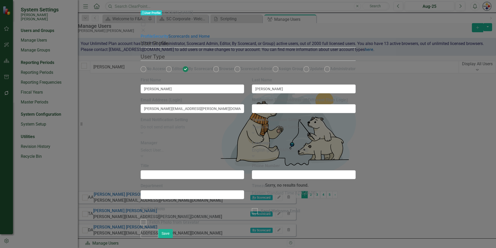
click at [169, 39] on link "Scorecards and Home" at bounding box center [190, 36] width 42 height 5
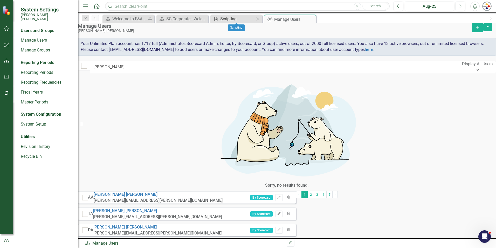
click at [240, 19] on div "Scripting" at bounding box center [237, 19] width 34 height 6
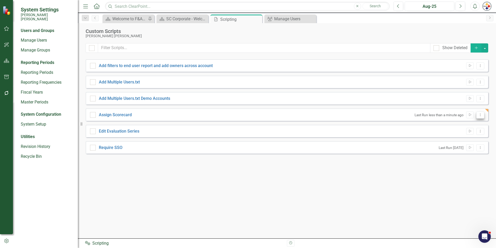
click at [481, 114] on icon "Dropdown Menu" at bounding box center [481, 114] width 4 height 3
click at [459, 131] on link "Edit Edit Script" at bounding box center [464, 133] width 42 height 10
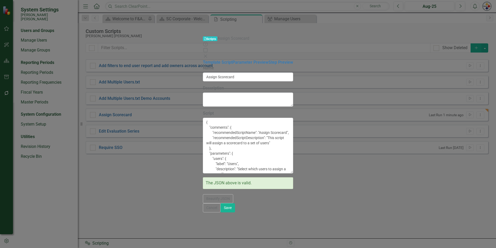
click at [208, 54] on icon "Close" at bounding box center [205, 56] width 5 height 4
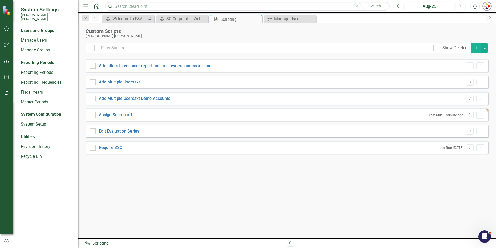
click at [418, 31] on div "Custom Scripts" at bounding box center [286, 31] width 400 height 6
click at [274, 19] on div "Manage Users" at bounding box center [291, 19] width 34 height 6
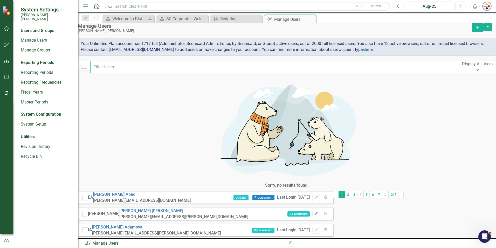
click at [231, 71] on input "text" at bounding box center [274, 67] width 369 height 12
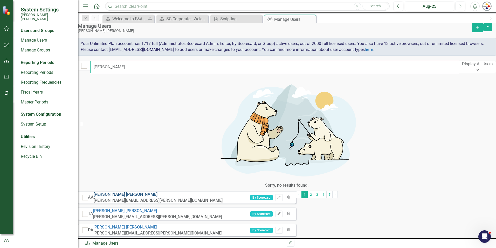
type input "[PERSON_NAME]"
click at [131, 192] on link "[PERSON_NAME]" at bounding box center [126, 194] width 64 height 5
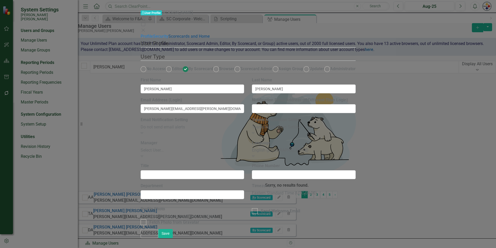
click at [169, 39] on link "Scorecards and Home" at bounding box center [190, 36] width 42 height 5
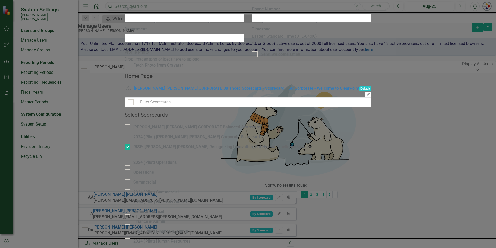
click at [372, 72] on fieldset "Home Page Scorecard [PERSON_NAME] [PERSON_NAME] CORPORATE Balanced Scorecard » …" at bounding box center [248, 84] width 247 height 25
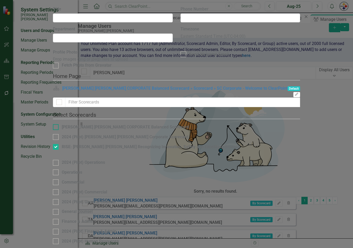
click at [59, 124] on div at bounding box center [56, 127] width 6 height 6
click at [56, 124] on input "[PERSON_NAME] [PERSON_NAME] CORPORATE Balanced Scorecard" at bounding box center [54, 125] width 3 height 3
checkbox input "true"
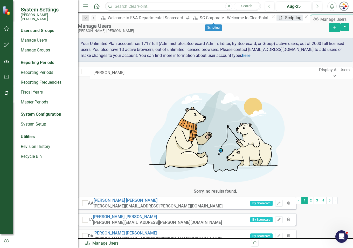
click at [285, 21] on div "Scripting" at bounding box center [294, 18] width 18 height 6
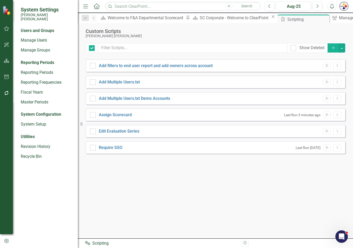
checkbox input "false"
click at [338, 116] on icon "Dropdown Menu" at bounding box center [337, 114] width 4 height 3
click at [323, 133] on link "Edit Edit Script" at bounding box center [321, 133] width 42 height 10
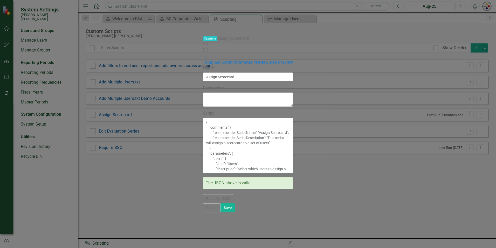
drag, startPoint x: 150, startPoint y: 212, endPoint x: 127, endPoint y: 62, distance: 152.1
click at [203, 62] on div "Template Script Parameter Preview Step Preview Please enter the script name, de…" at bounding box center [248, 123] width 90 height 129
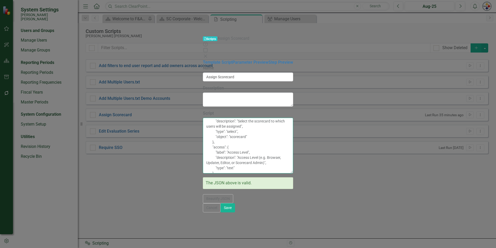
scroll to position [85, 0]
click at [293, 173] on textarea "{ "comments": { "recommendedScriptName": "Assign Scorecard", "recommendedScript…" at bounding box center [248, 146] width 90 height 56
click at [221, 212] on button "Cancel" at bounding box center [212, 207] width 18 height 9
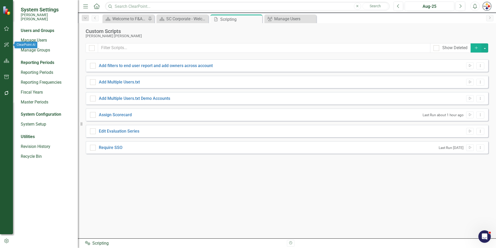
click at [10, 44] on button "button" at bounding box center [7, 44] width 12 height 11
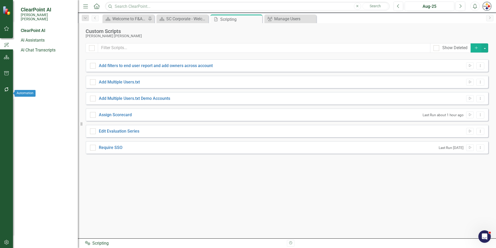
click at [8, 91] on icon "button" at bounding box center [6, 89] width 4 height 4
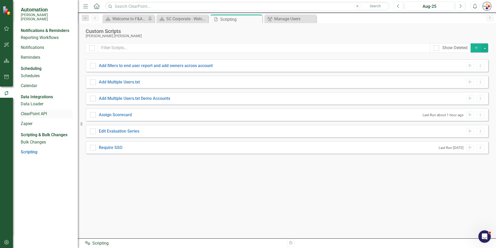
click at [25, 117] on link "ClearPoint API" at bounding box center [47, 114] width 52 height 6
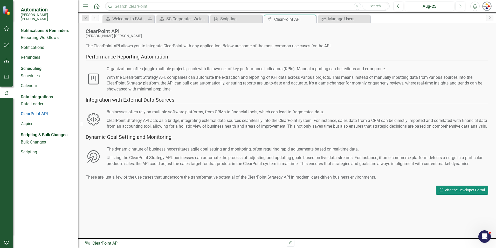
click at [461, 194] on link "Link Visit the Developer Portal" at bounding box center [462, 189] width 52 height 9
click at [466, 194] on link "Link Visit the Developer Portal" at bounding box center [462, 189] width 52 height 9
